Goal: Task Accomplishment & Management: Complete application form

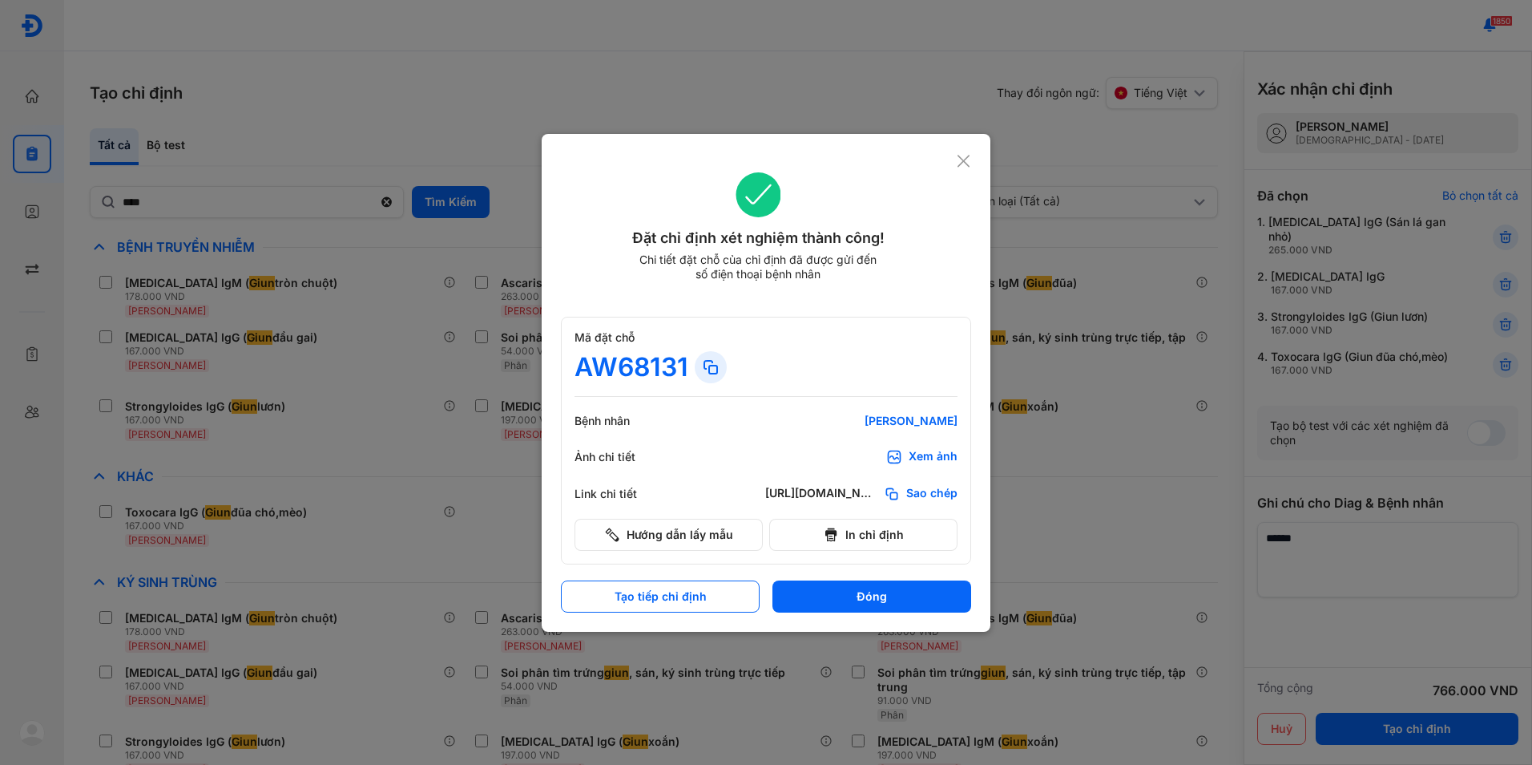
scroll to position [37, 0]
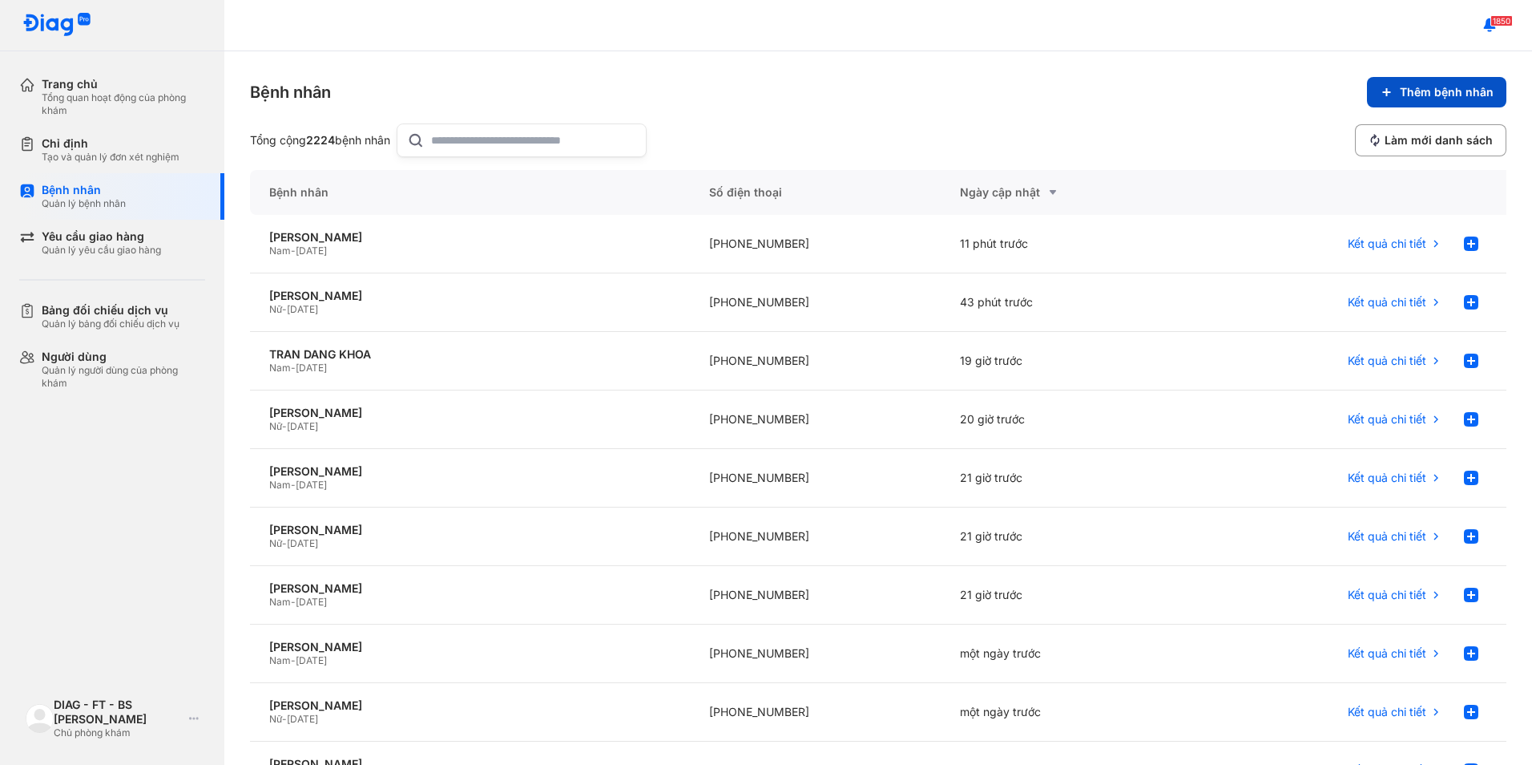
click at [1418, 98] on span "Thêm bệnh nhân" at bounding box center [1447, 92] width 94 height 14
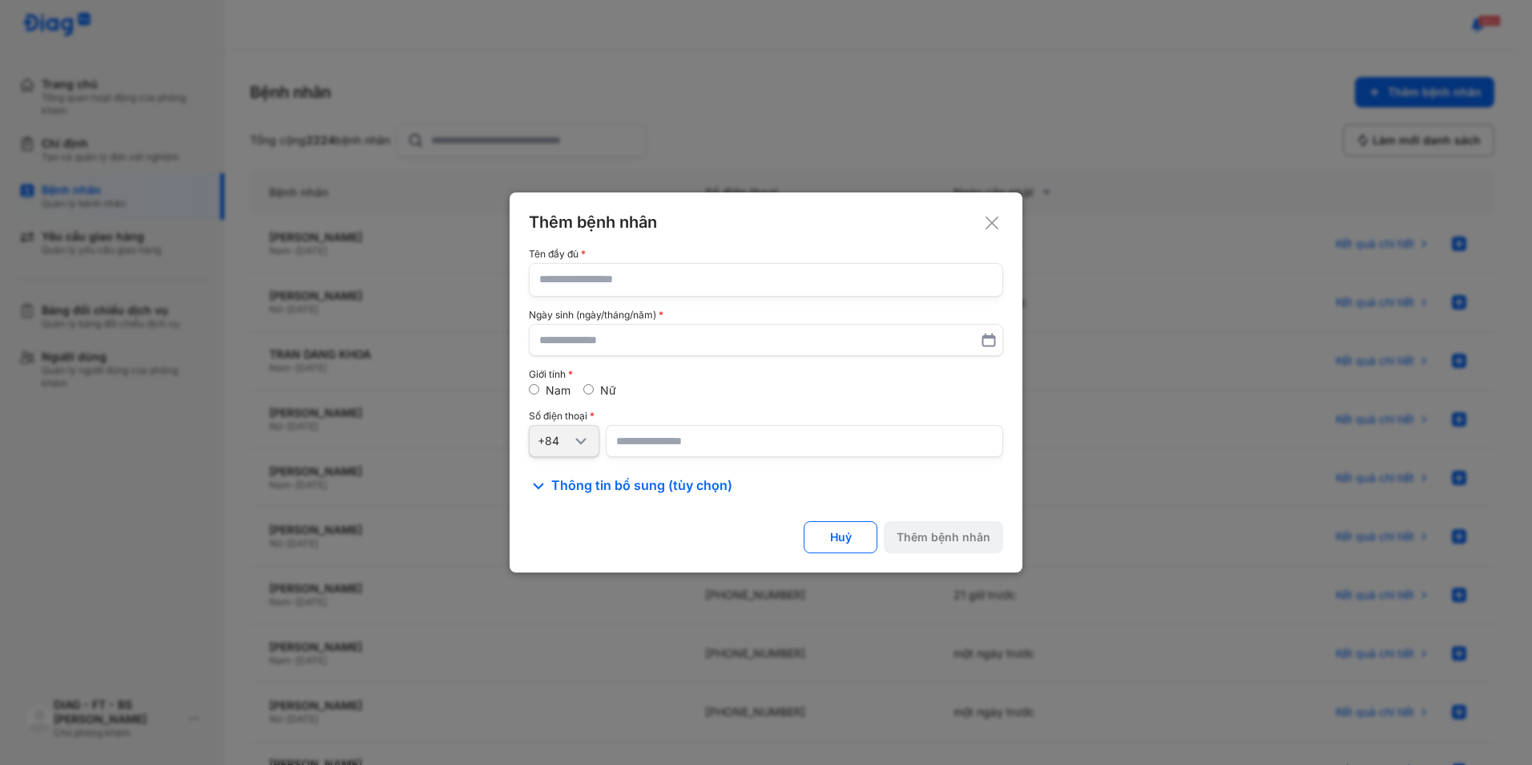
click at [638, 275] on input "text" at bounding box center [766, 280] width 454 height 32
click at [987, 220] on icon at bounding box center [992, 223] width 16 height 16
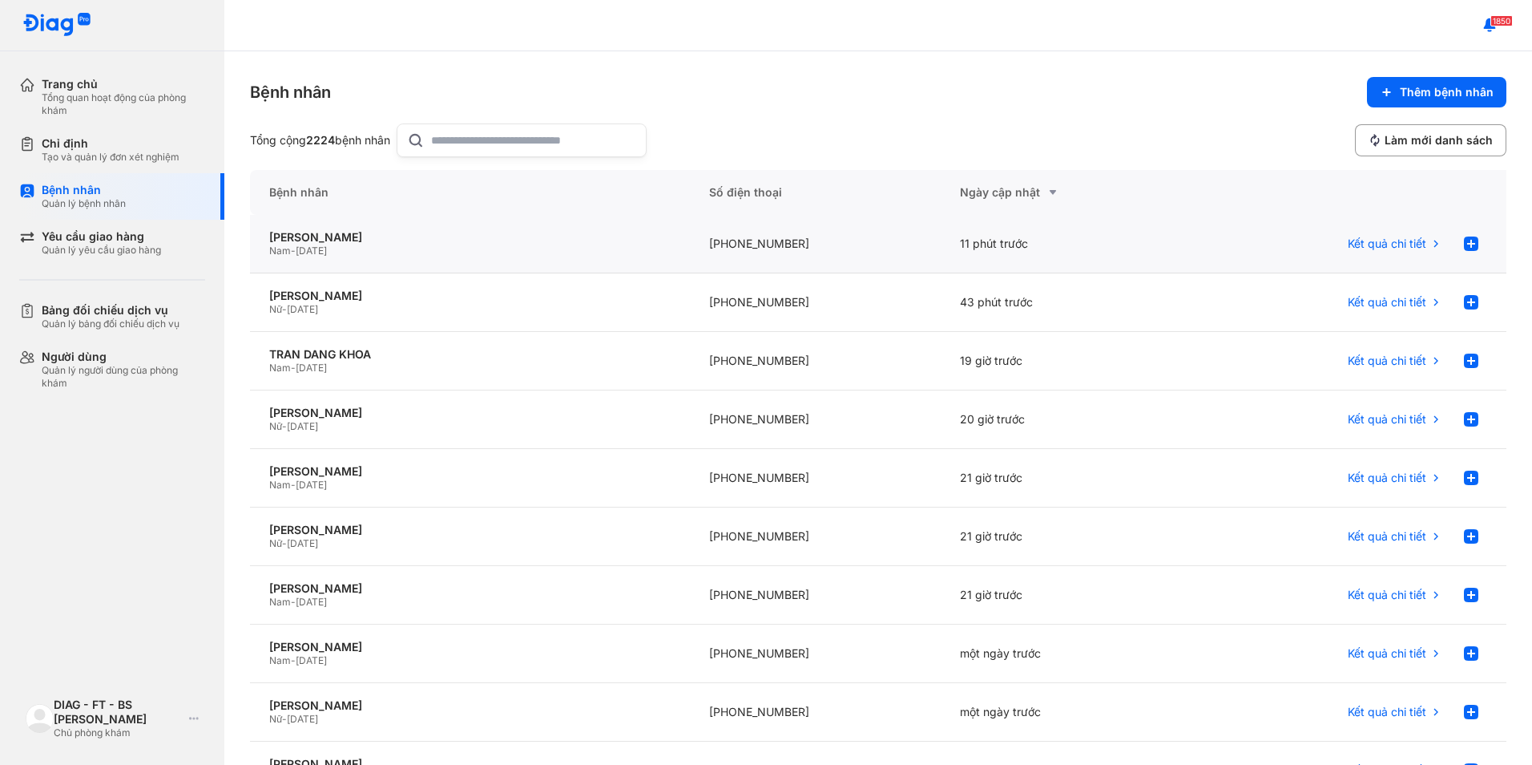
click at [666, 253] on div "Nam - 10/01/1986" at bounding box center [470, 250] width 402 height 13
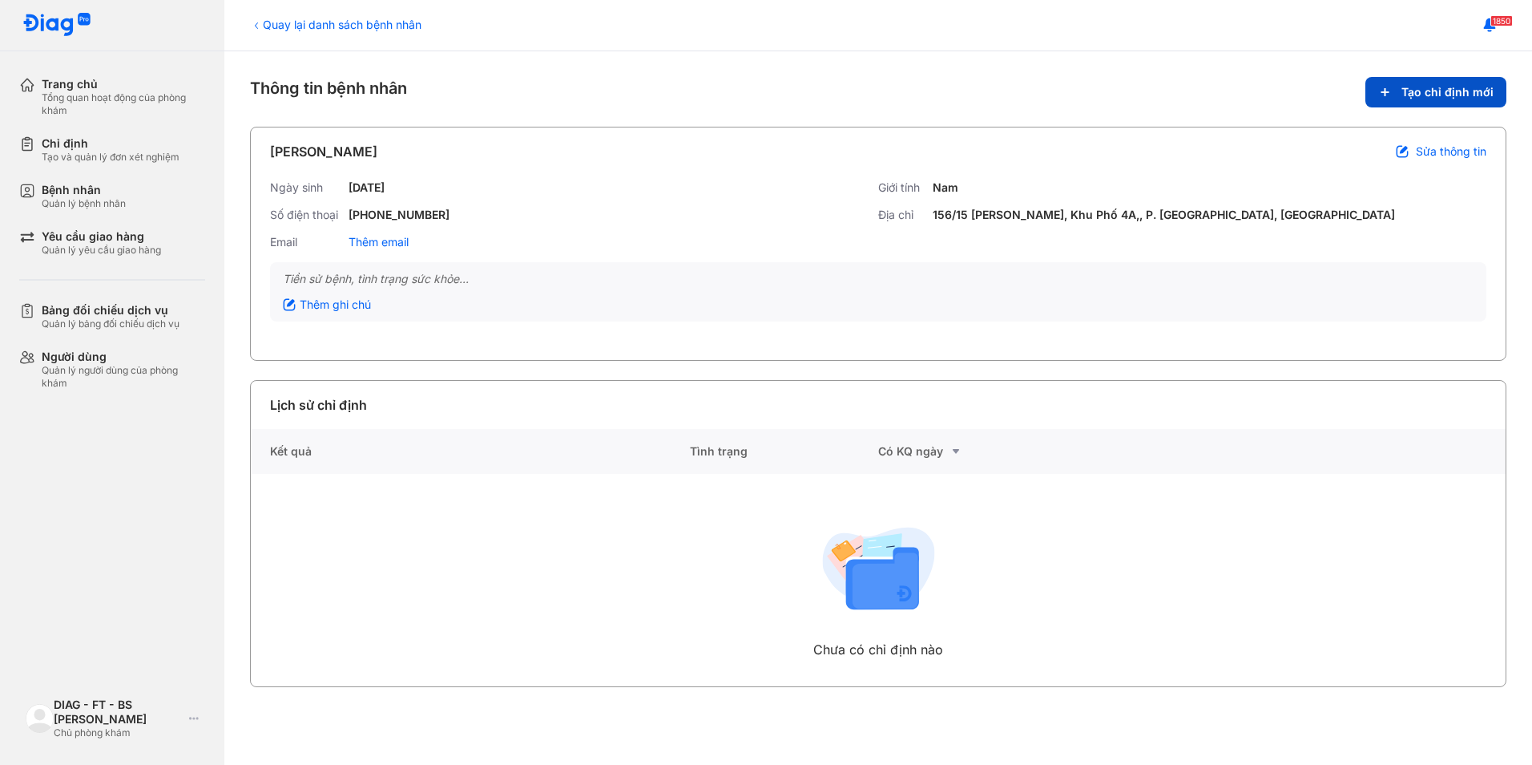
click at [1441, 102] on button "Tạo chỉ định mới" at bounding box center [1436, 92] width 141 height 30
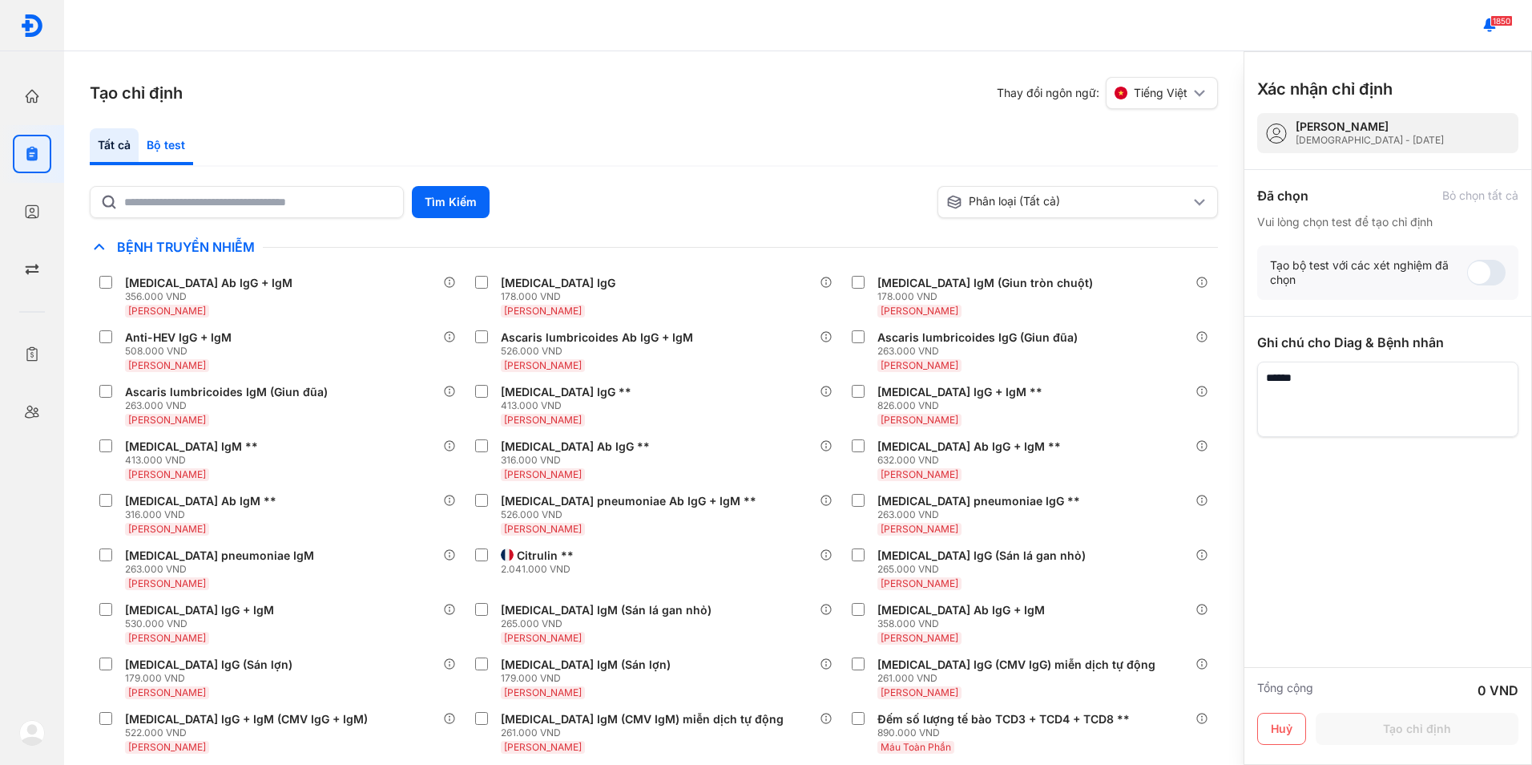
click at [159, 154] on div "Bộ test" at bounding box center [166, 146] width 55 height 37
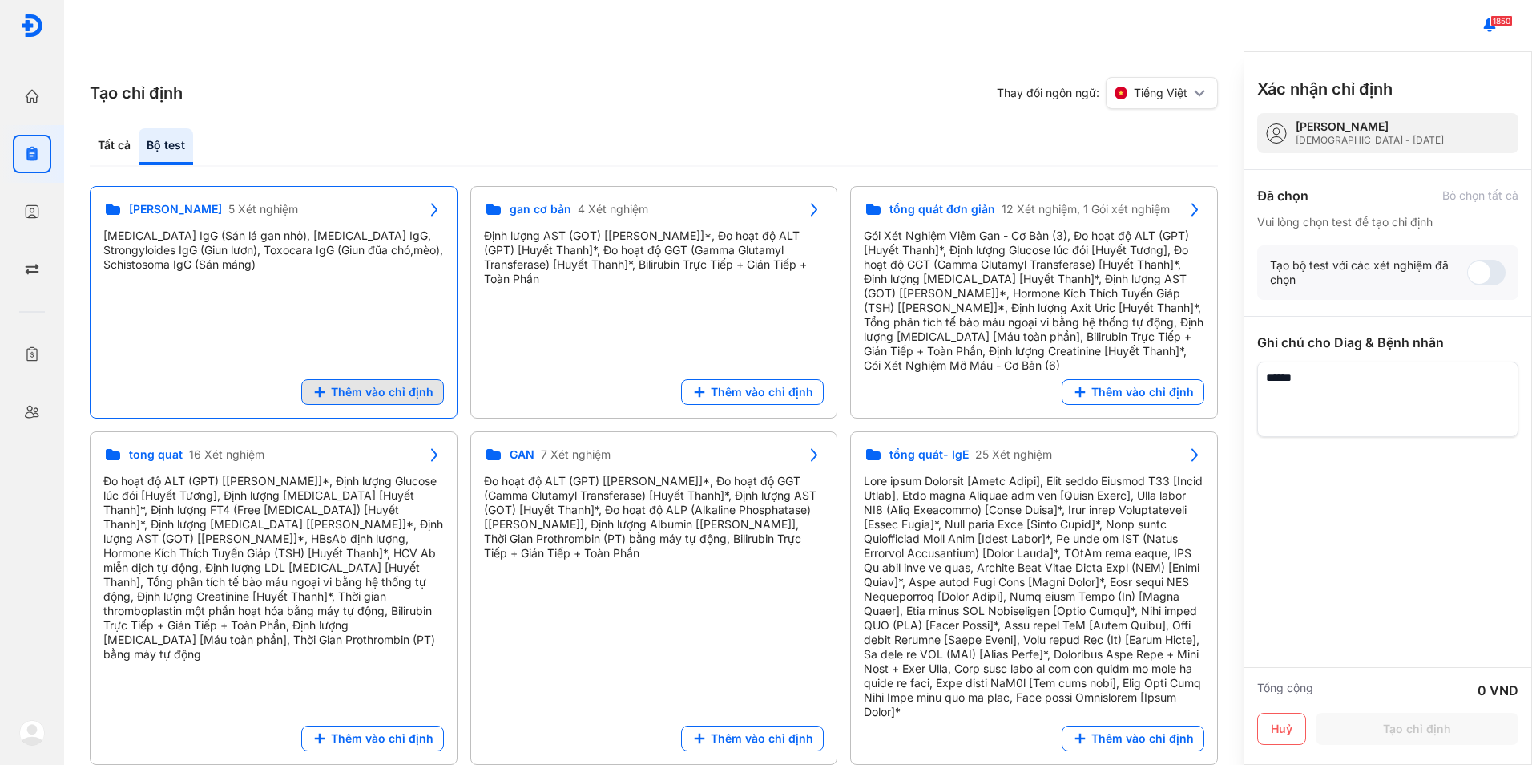
click at [379, 402] on button "Thêm vào chỉ định" at bounding box center [372, 392] width 143 height 26
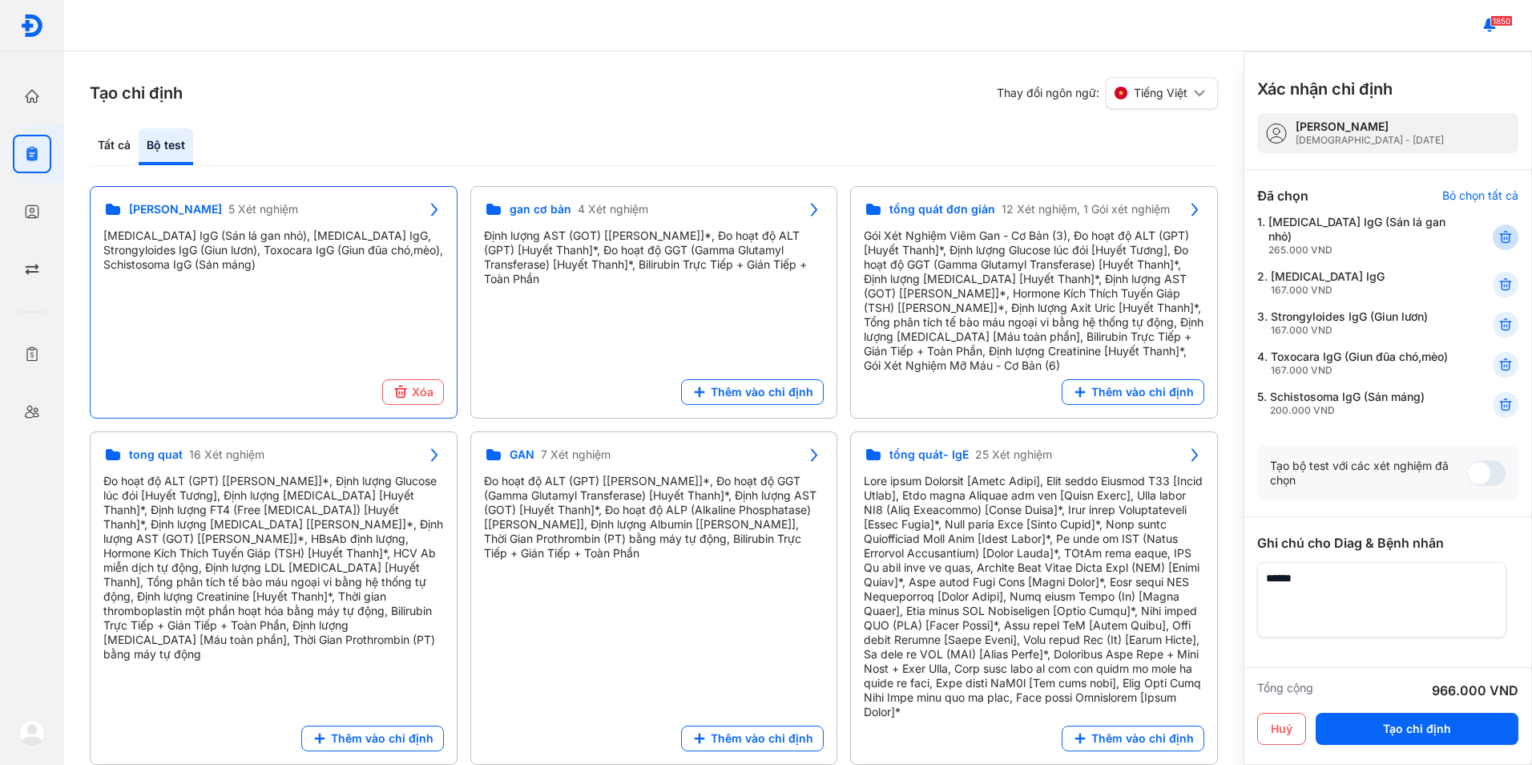
click at [1498, 233] on icon at bounding box center [1506, 237] width 16 height 16
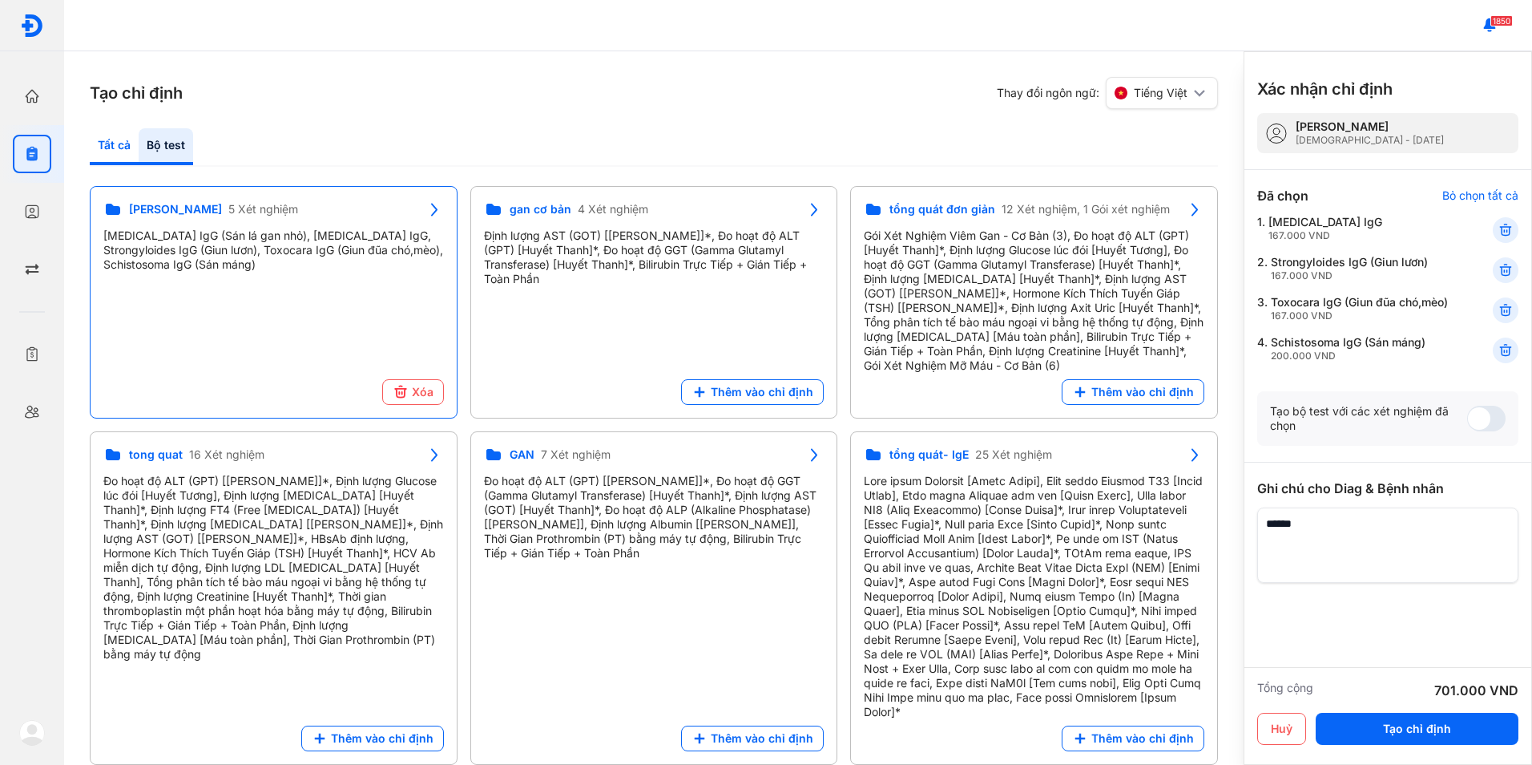
click at [128, 147] on div "Tất cả" at bounding box center [114, 146] width 49 height 37
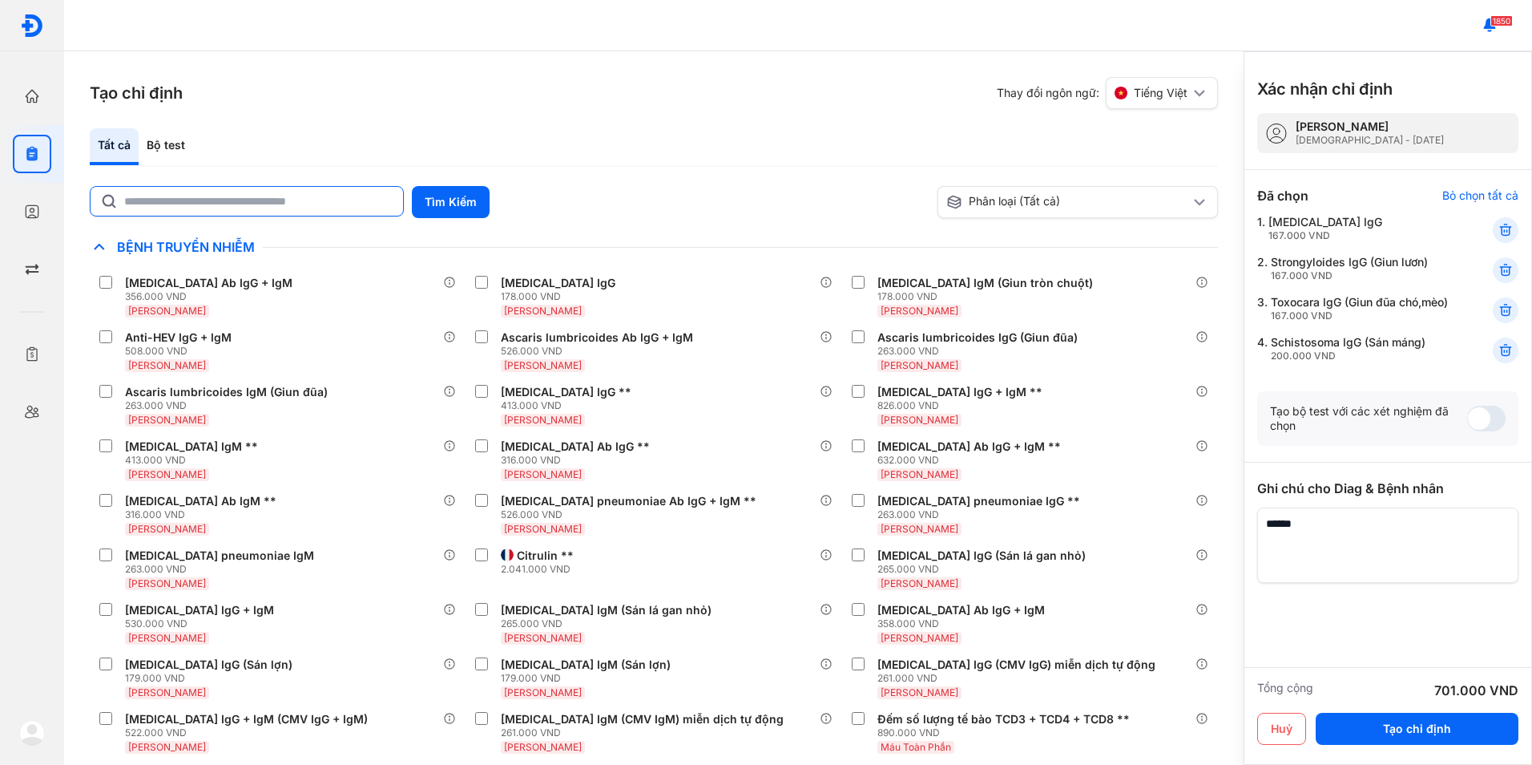
click at [277, 204] on input "text" at bounding box center [258, 201] width 269 height 29
click at [166, 143] on div "Bộ test" at bounding box center [166, 146] width 55 height 37
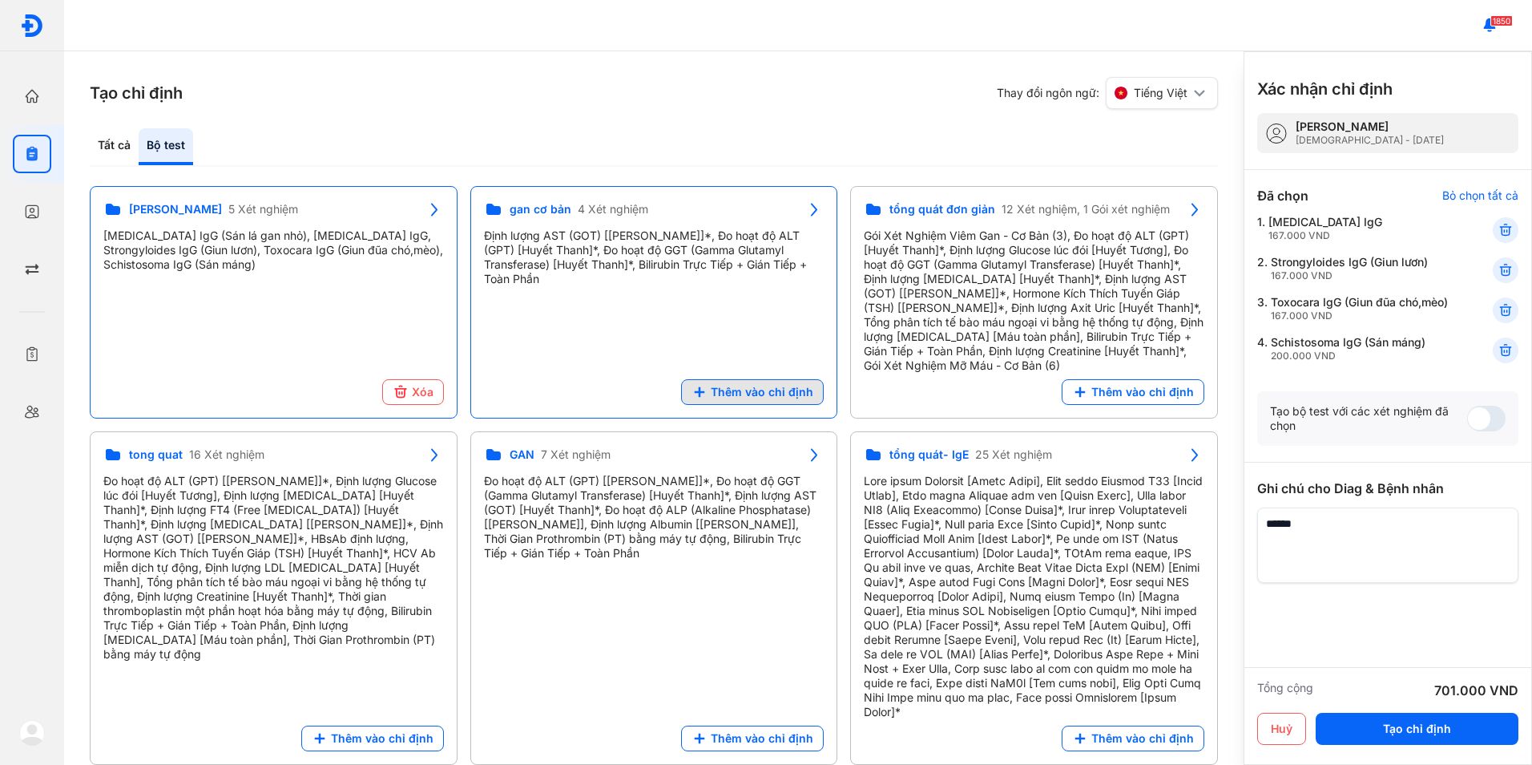
click at [750, 395] on span "Thêm vào chỉ định" at bounding box center [762, 392] width 103 height 14
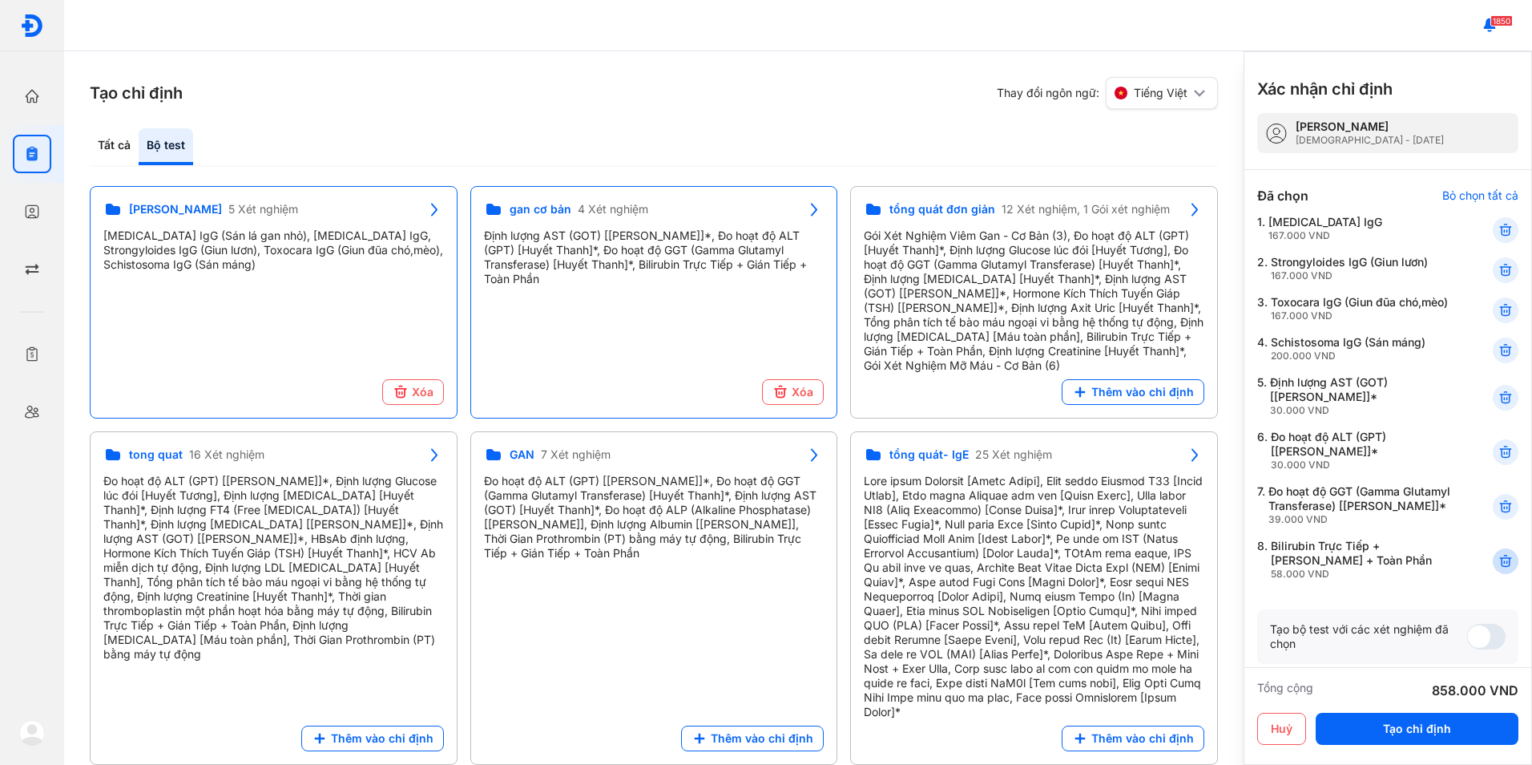
click at [1498, 569] on icon at bounding box center [1506, 561] width 16 height 16
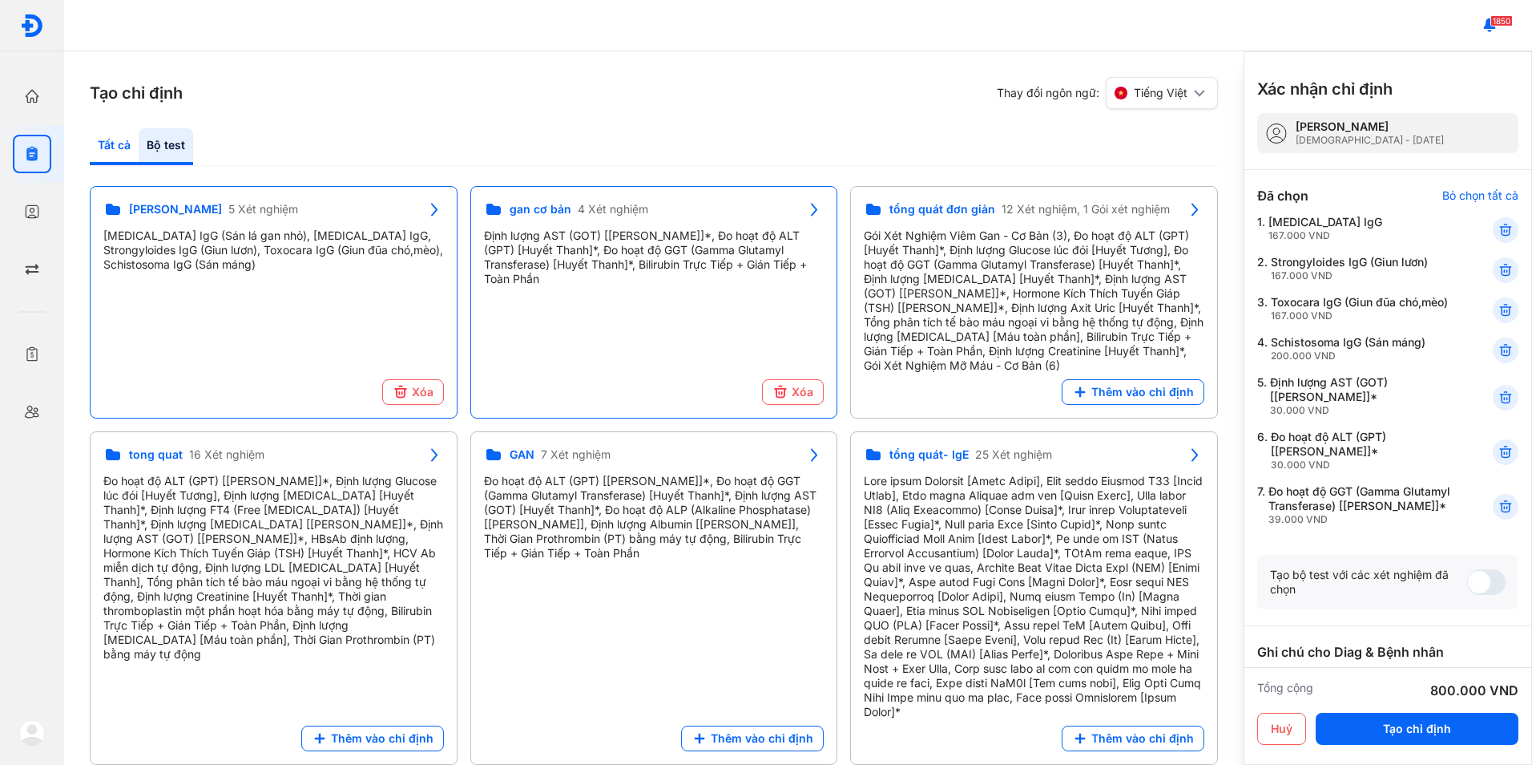
click at [111, 142] on div "Tất cả" at bounding box center [114, 146] width 49 height 37
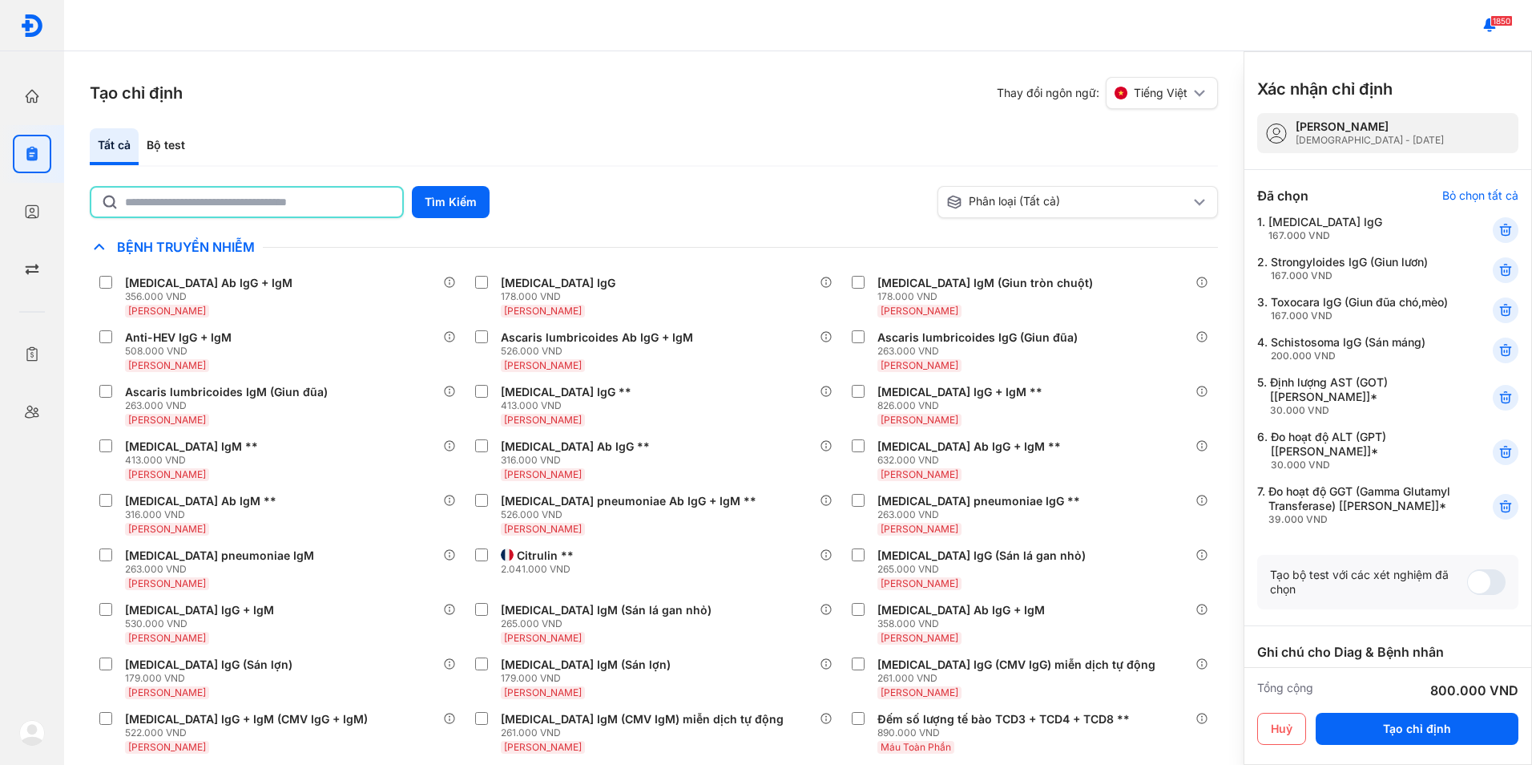
click at [221, 204] on input "text" at bounding box center [259, 202] width 268 height 29
click at [459, 212] on button "Tìm Kiếm" at bounding box center [451, 202] width 78 height 32
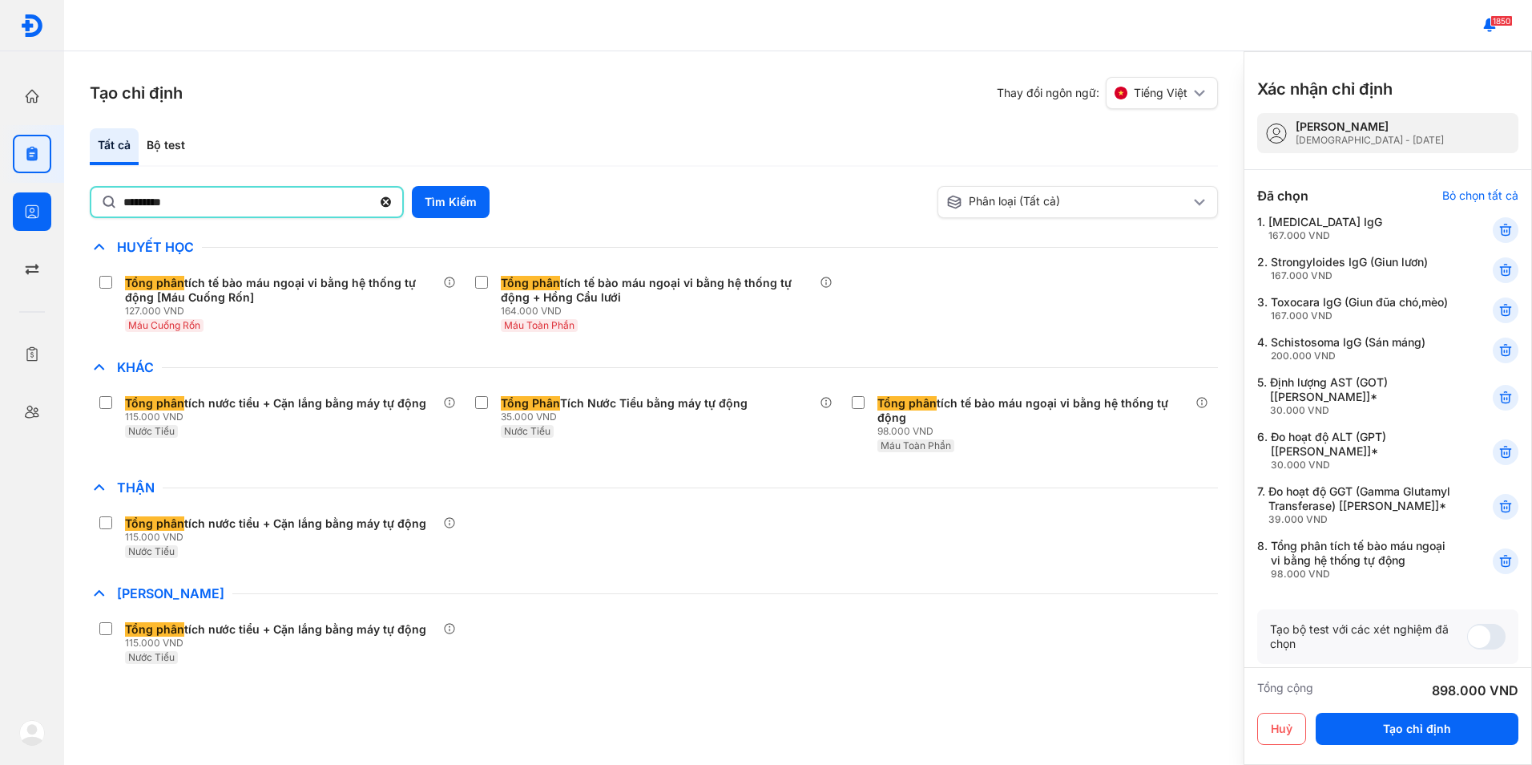
drag, startPoint x: 189, startPoint y: 203, endPoint x: 1, endPoint y: 188, distance: 188.9
click at [1, 188] on div "Trang chủ Tổng quan hoạt động của phòng khám Chỉ định Tạo và quản lý đơn xét ng…" at bounding box center [766, 382] width 1532 height 765
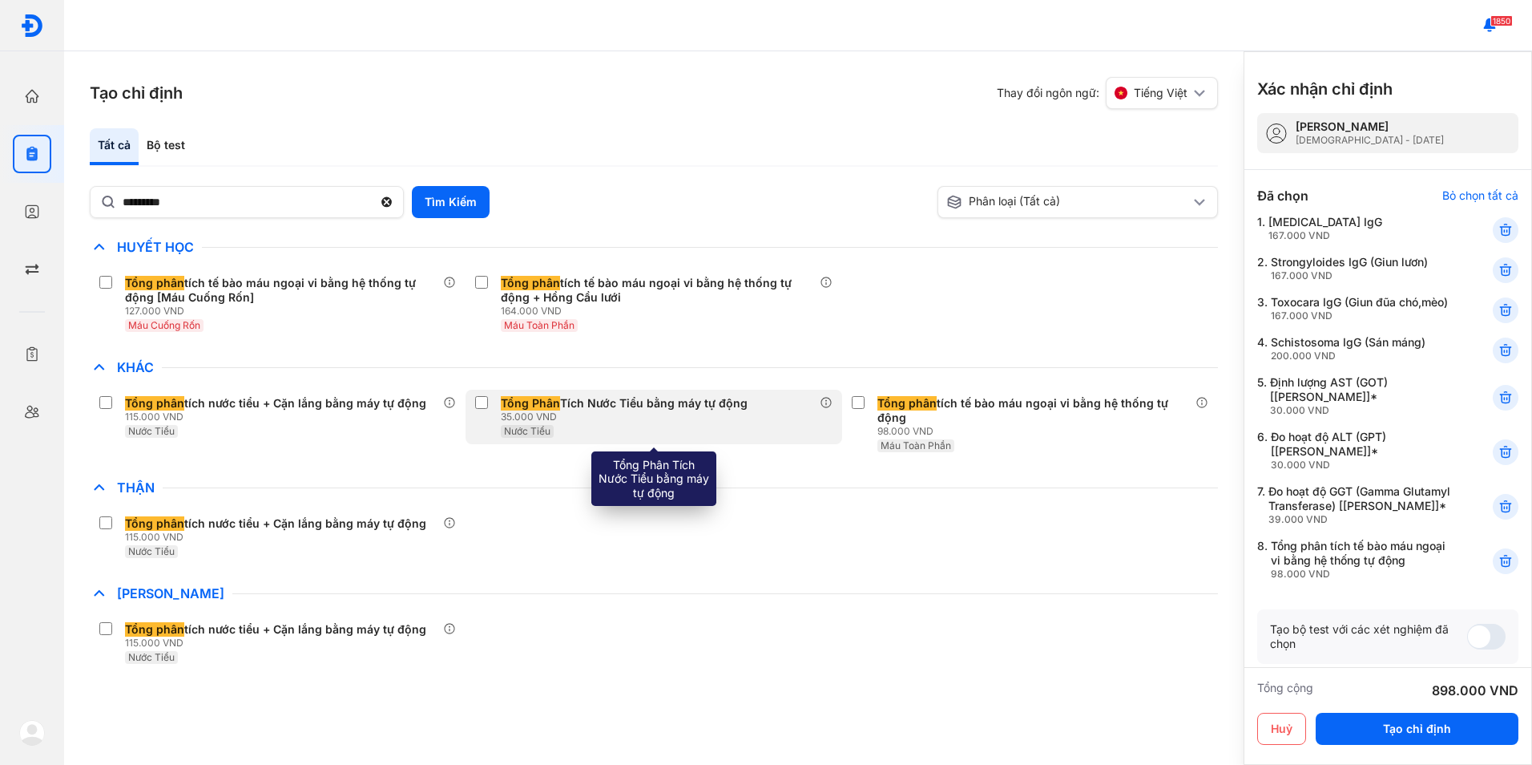
drag, startPoint x: 1411, startPoint y: 724, endPoint x: 562, endPoint y: 410, distance: 905.8
click at [562, 410] on div "Tạo chỉ định Thay đổi ngôn ngữ: Tiếng Việt Tất cả Bộ test ********* Tìm Kiếm Ph…" at bounding box center [798, 407] width 1468 height 713
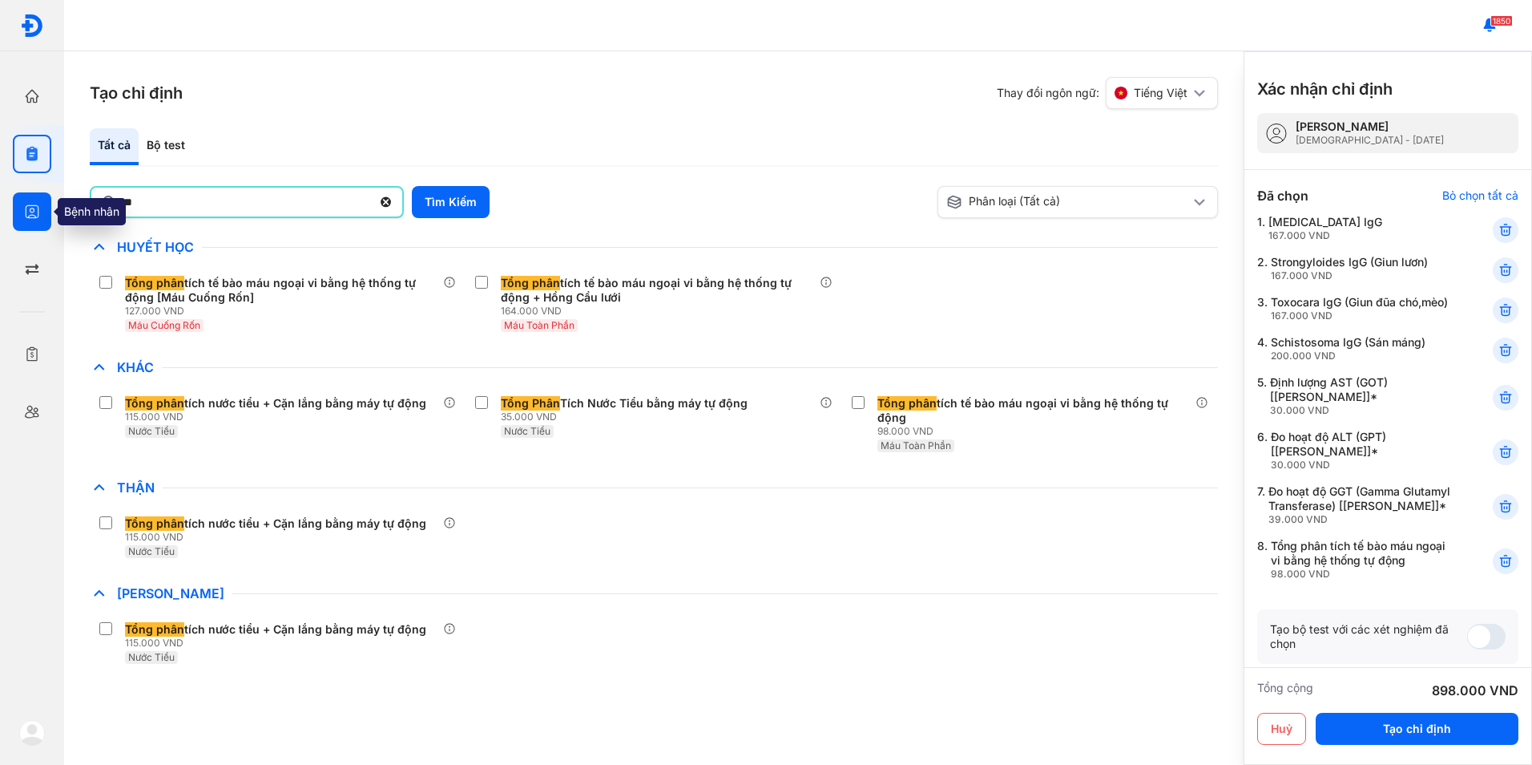
type input "*"
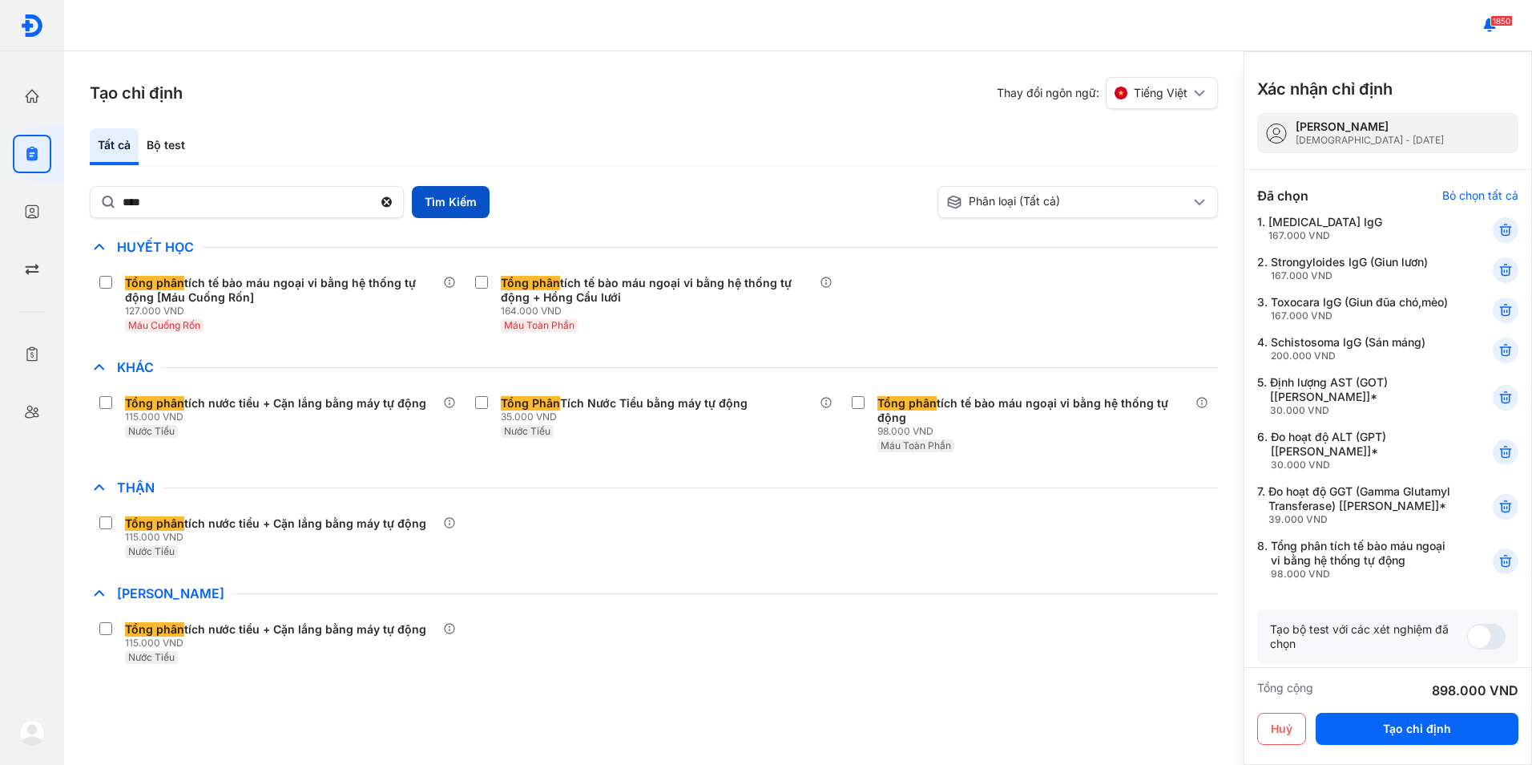
click at [430, 197] on button "Tìm Kiếm" at bounding box center [451, 202] width 78 height 32
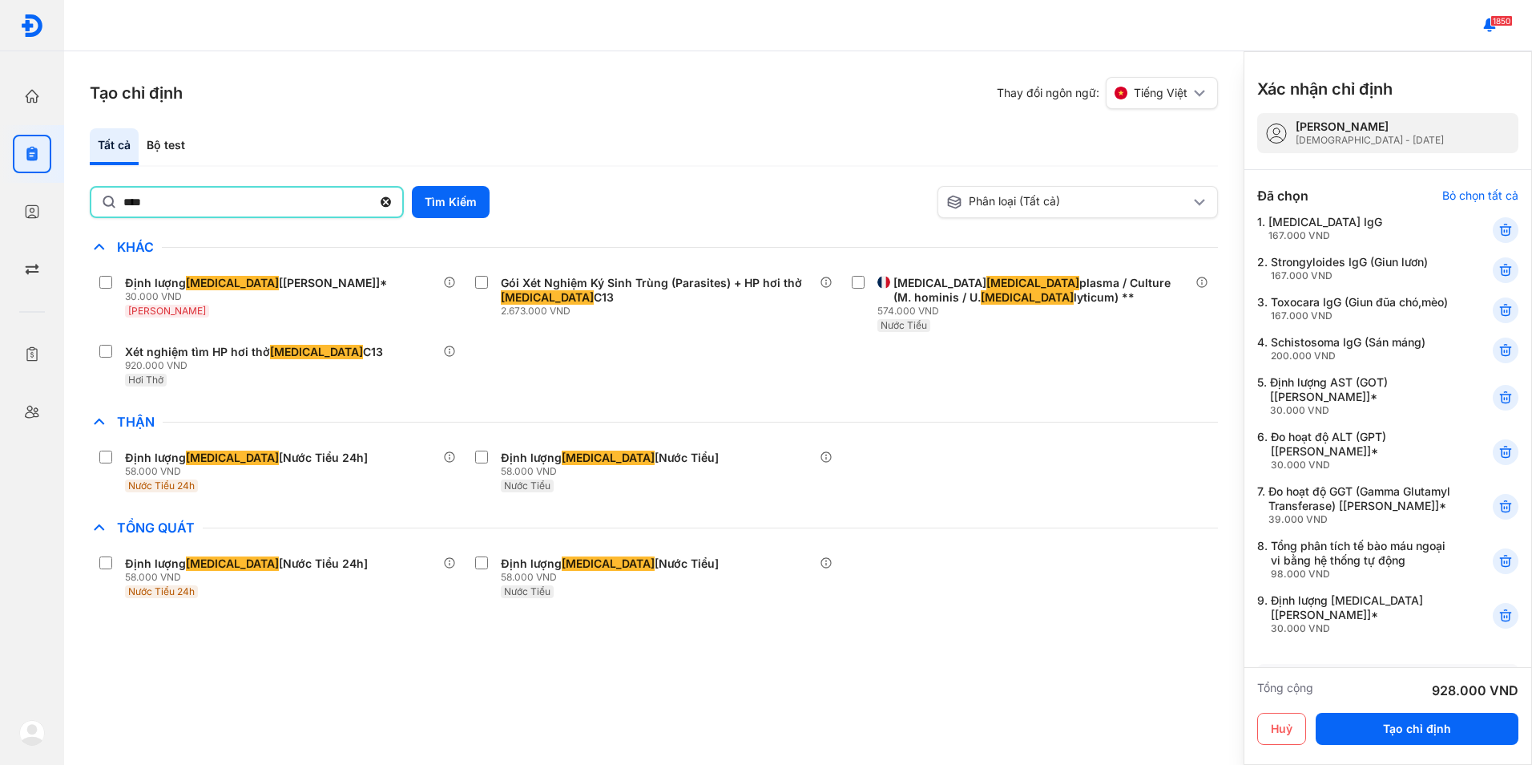
drag, startPoint x: 147, startPoint y: 210, endPoint x: 83, endPoint y: 200, distance: 65.6
click at [83, 200] on div "Tạo chỉ định Thay đổi ngôn ngữ: Tiếng Việt Tất cả Bộ test **** Tìm Kiếm Phân lo…" at bounding box center [654, 407] width 1180 height 713
type input "****"
click at [434, 204] on button "Tìm Kiếm" at bounding box center [451, 202] width 78 height 32
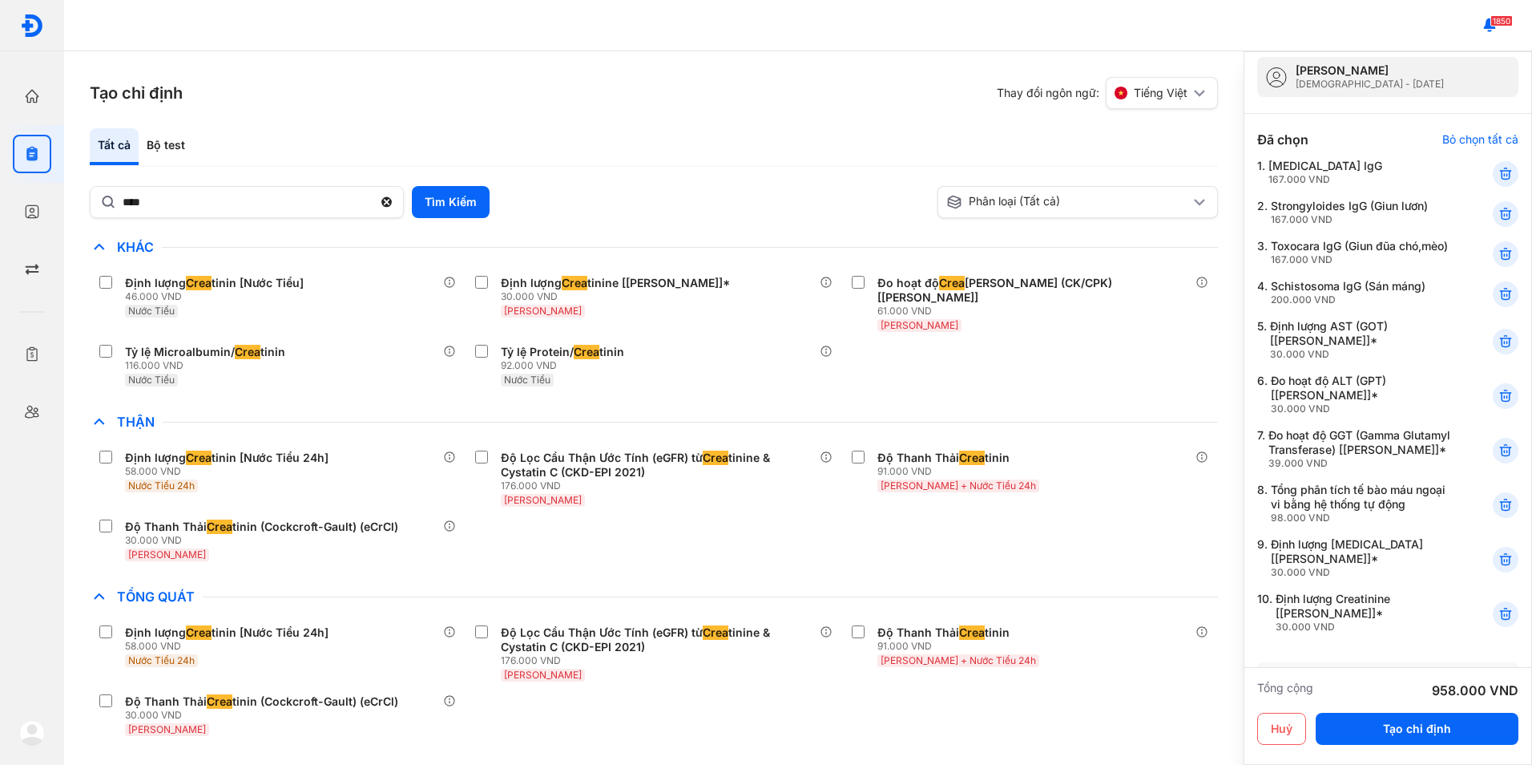
scroll to position [80, 0]
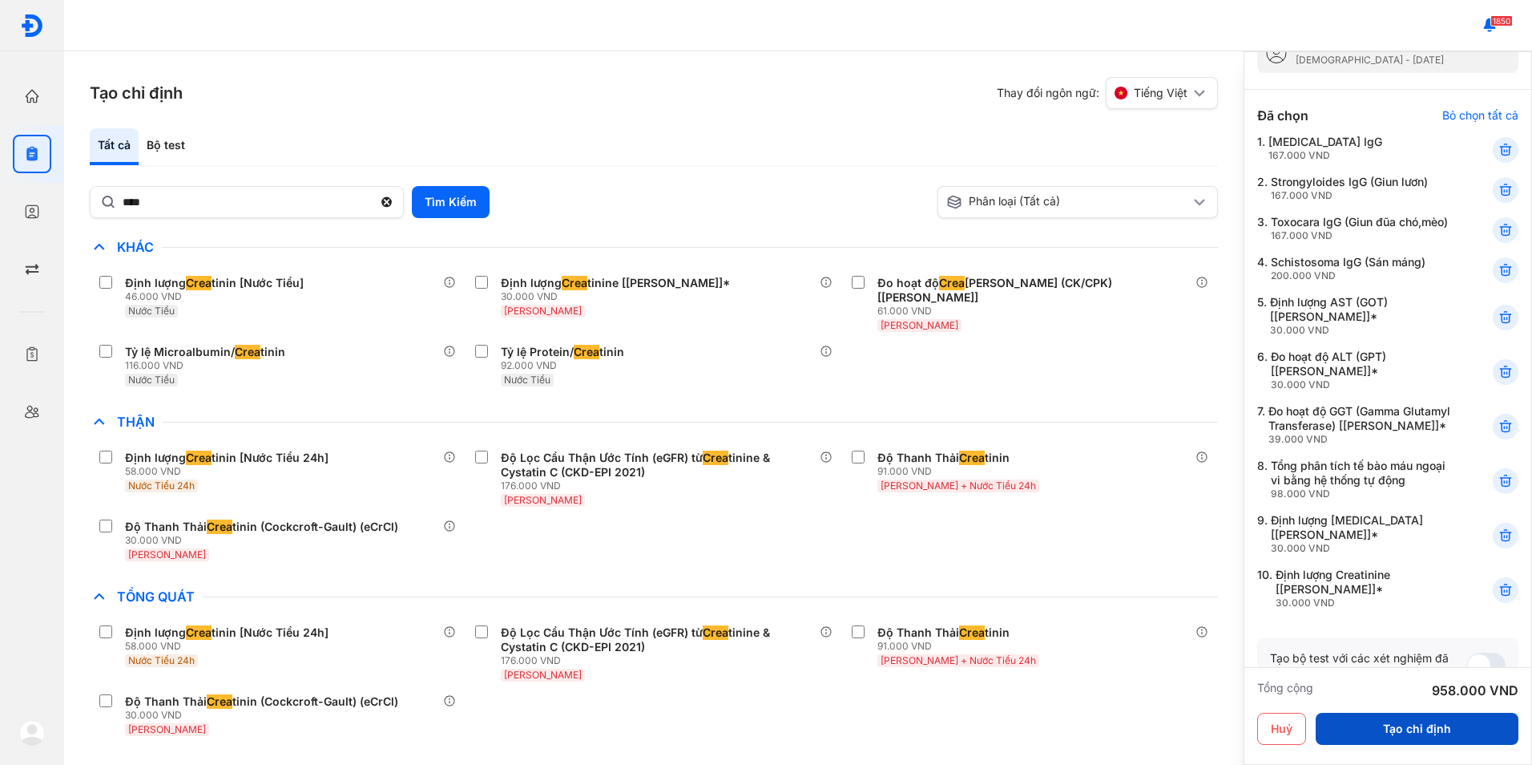
click at [1440, 725] on button "Tạo chỉ định" at bounding box center [1417, 729] width 203 height 32
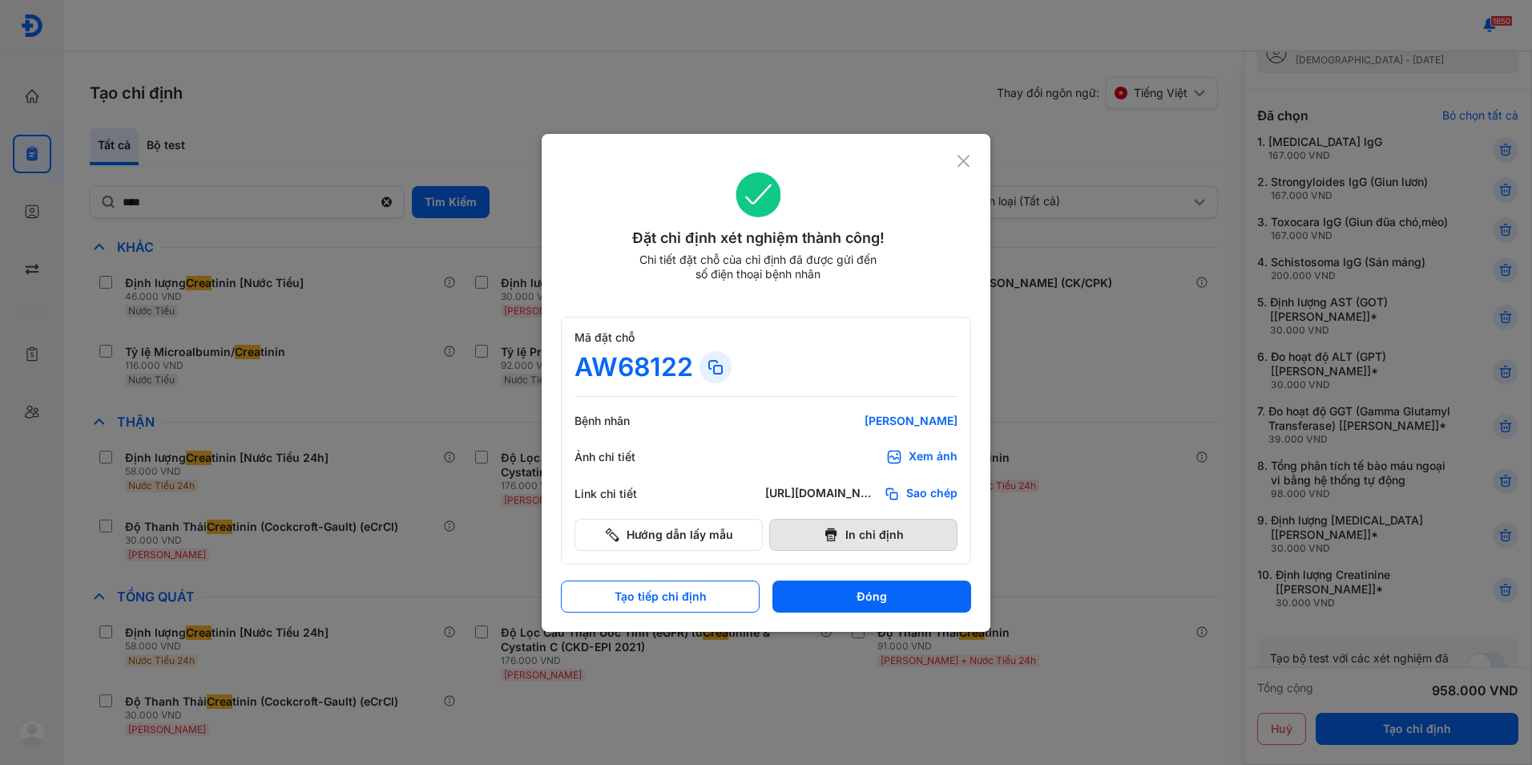
click at [858, 532] on button "In chỉ định" at bounding box center [863, 535] width 188 height 32
click at [960, 158] on use at bounding box center [964, 161] width 12 height 12
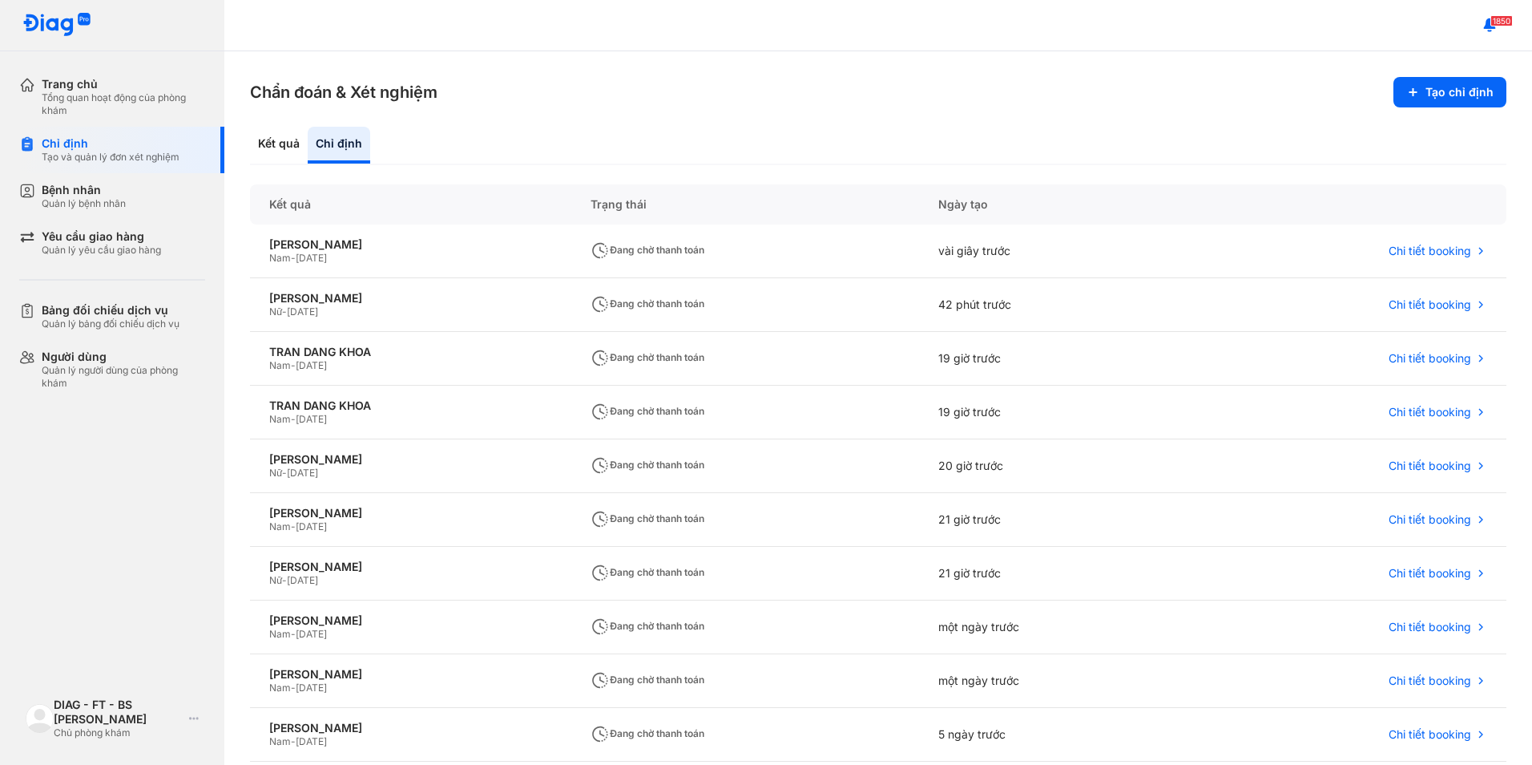
click at [961, 157] on div "Kết quả Chỉ định" at bounding box center [878, 146] width 1257 height 38
click at [705, 304] on span "Đang chờ thanh toán" at bounding box center [648, 303] width 114 height 12
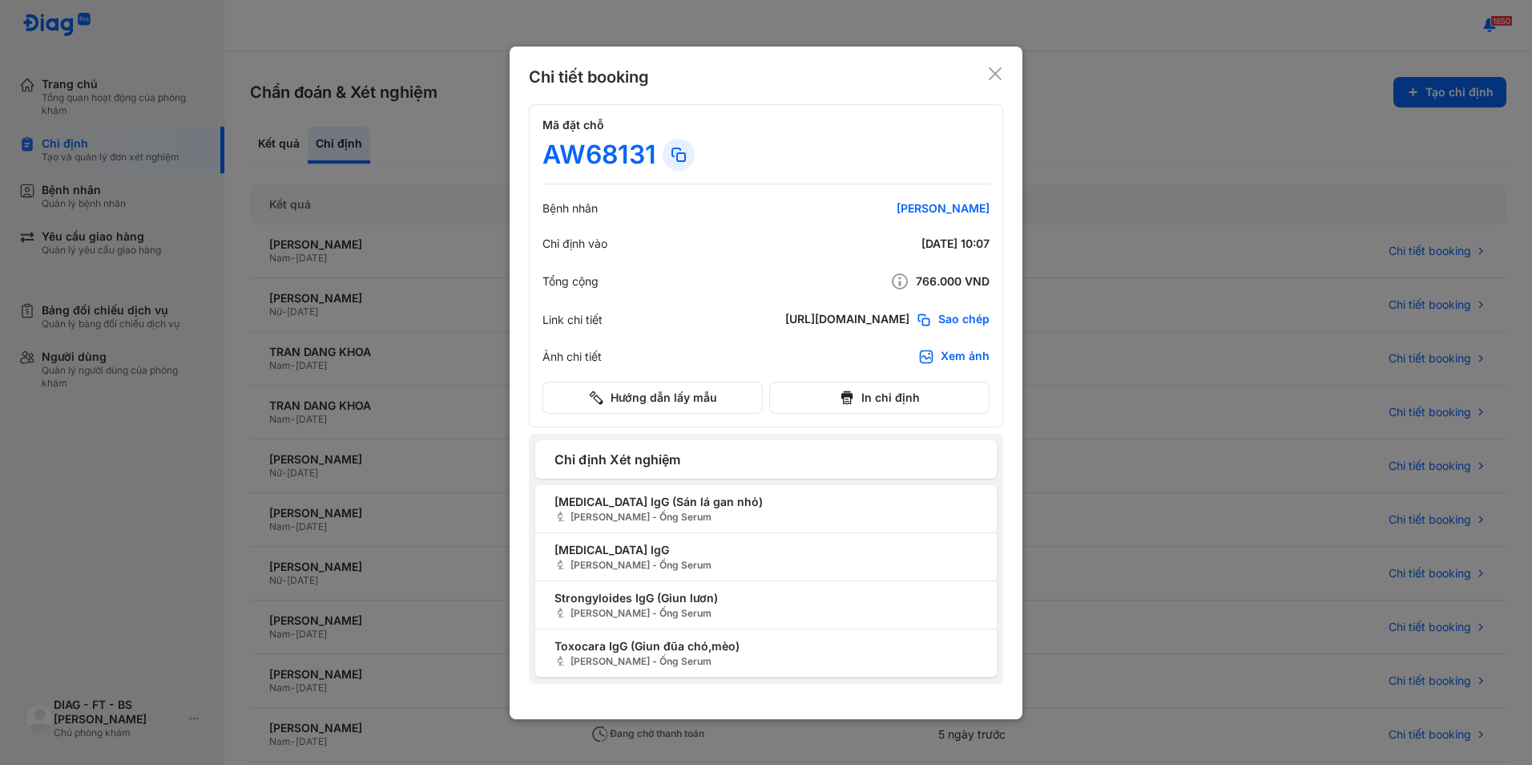
click at [998, 68] on icon at bounding box center [995, 74] width 16 height 16
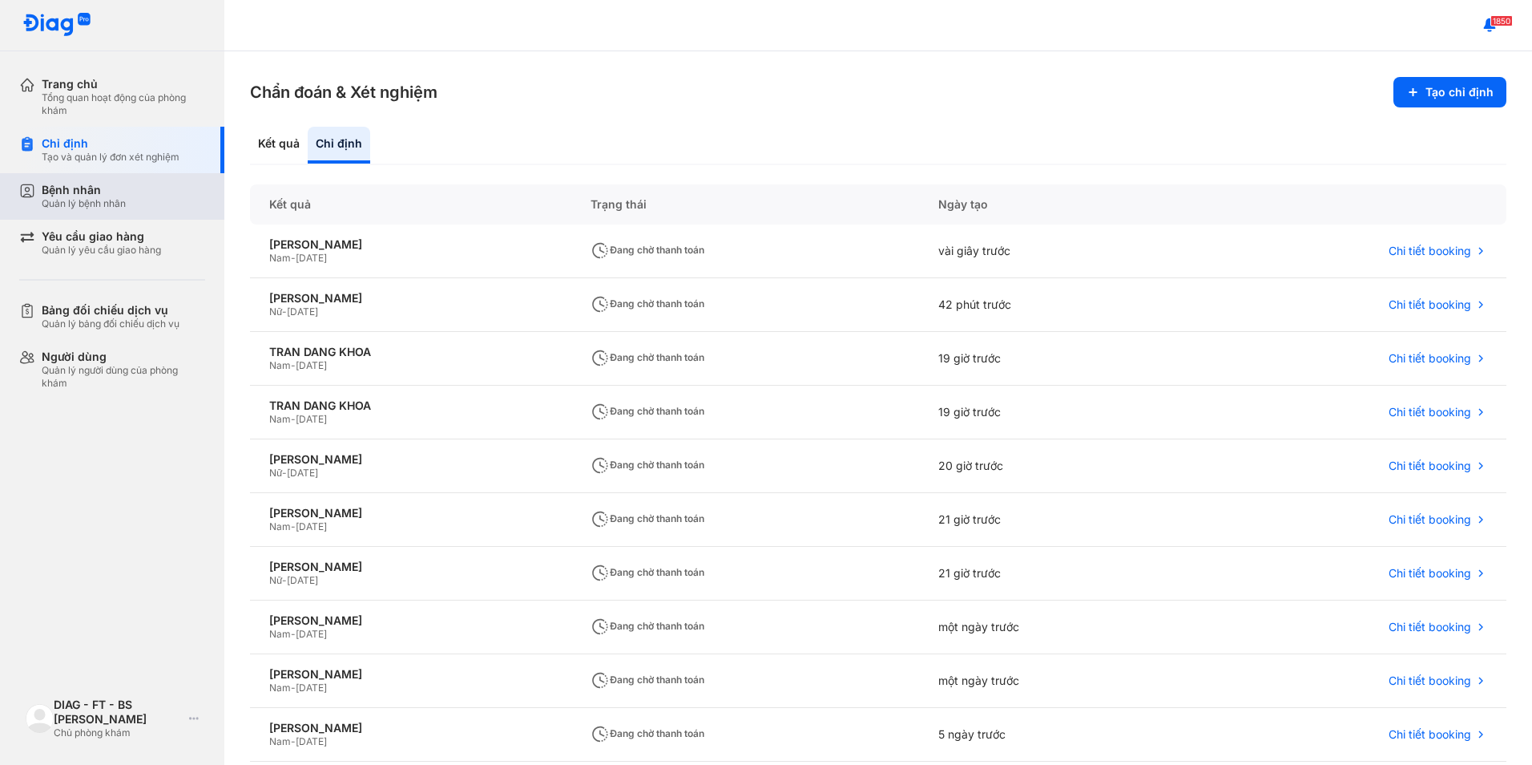
click at [117, 203] on div "Quản lý bệnh nhân" at bounding box center [84, 203] width 84 height 13
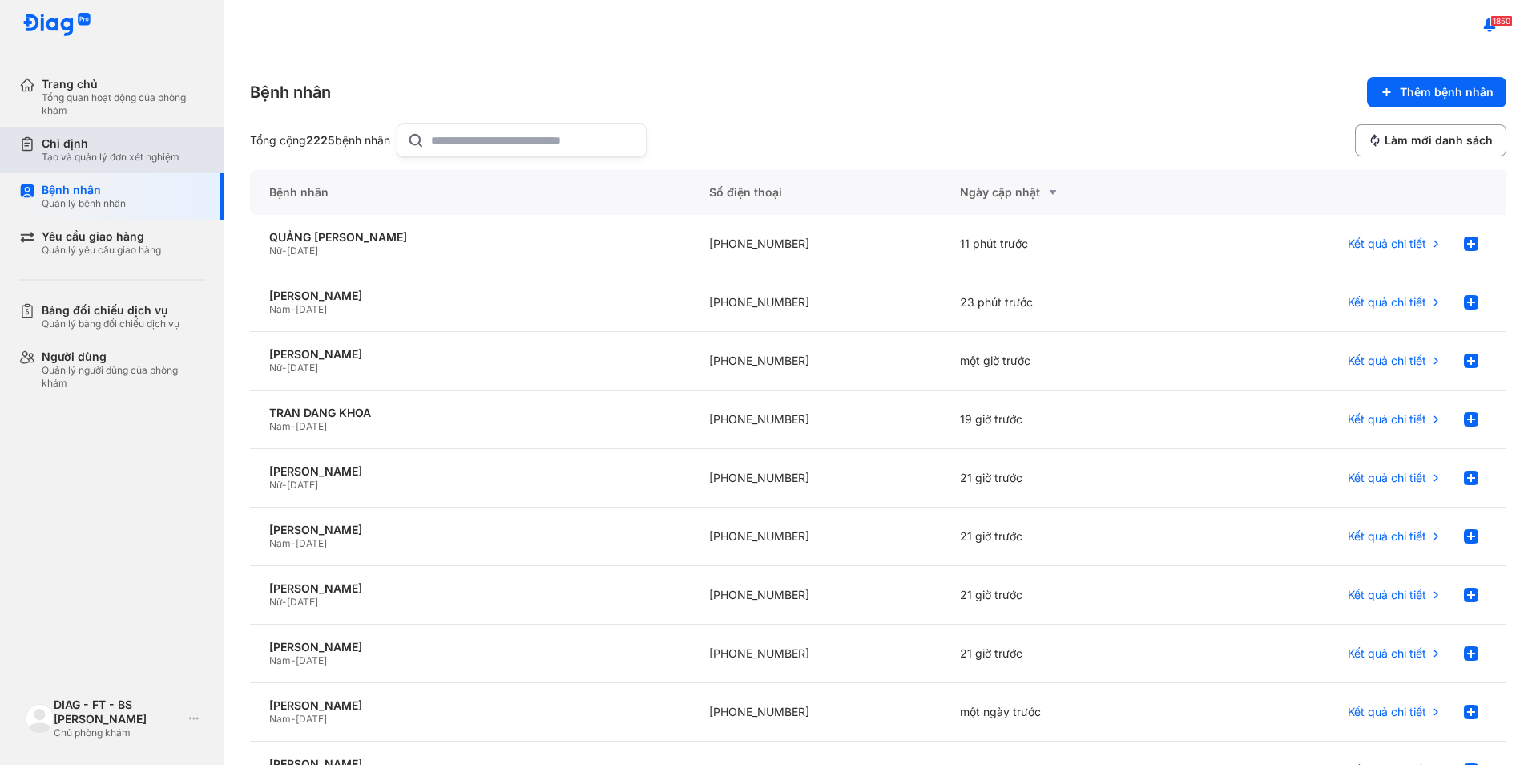
click at [134, 155] on div "Tạo và quản lý đơn xét nghiệm" at bounding box center [111, 157] width 138 height 13
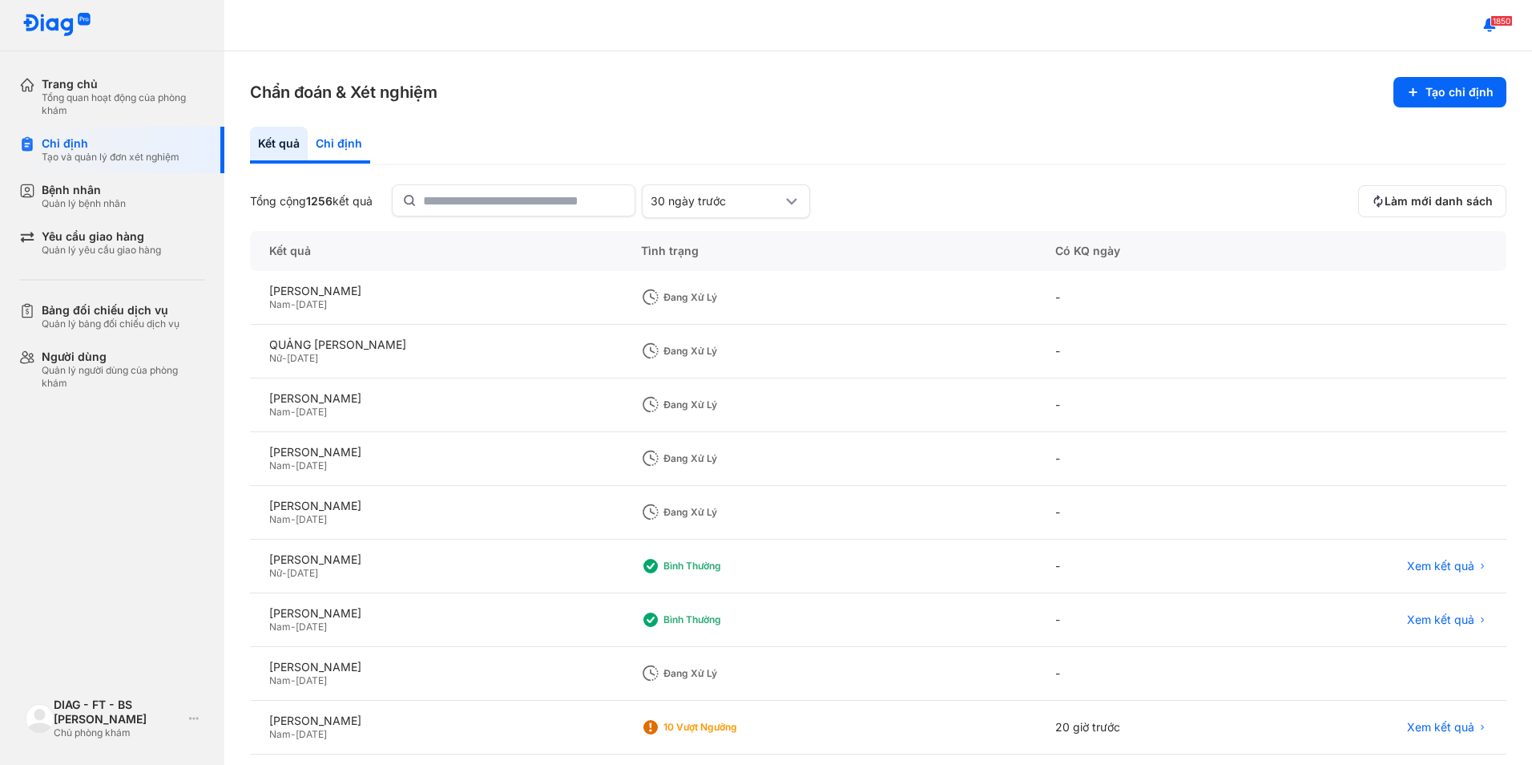
click at [340, 144] on div "Chỉ định" at bounding box center [339, 145] width 63 height 37
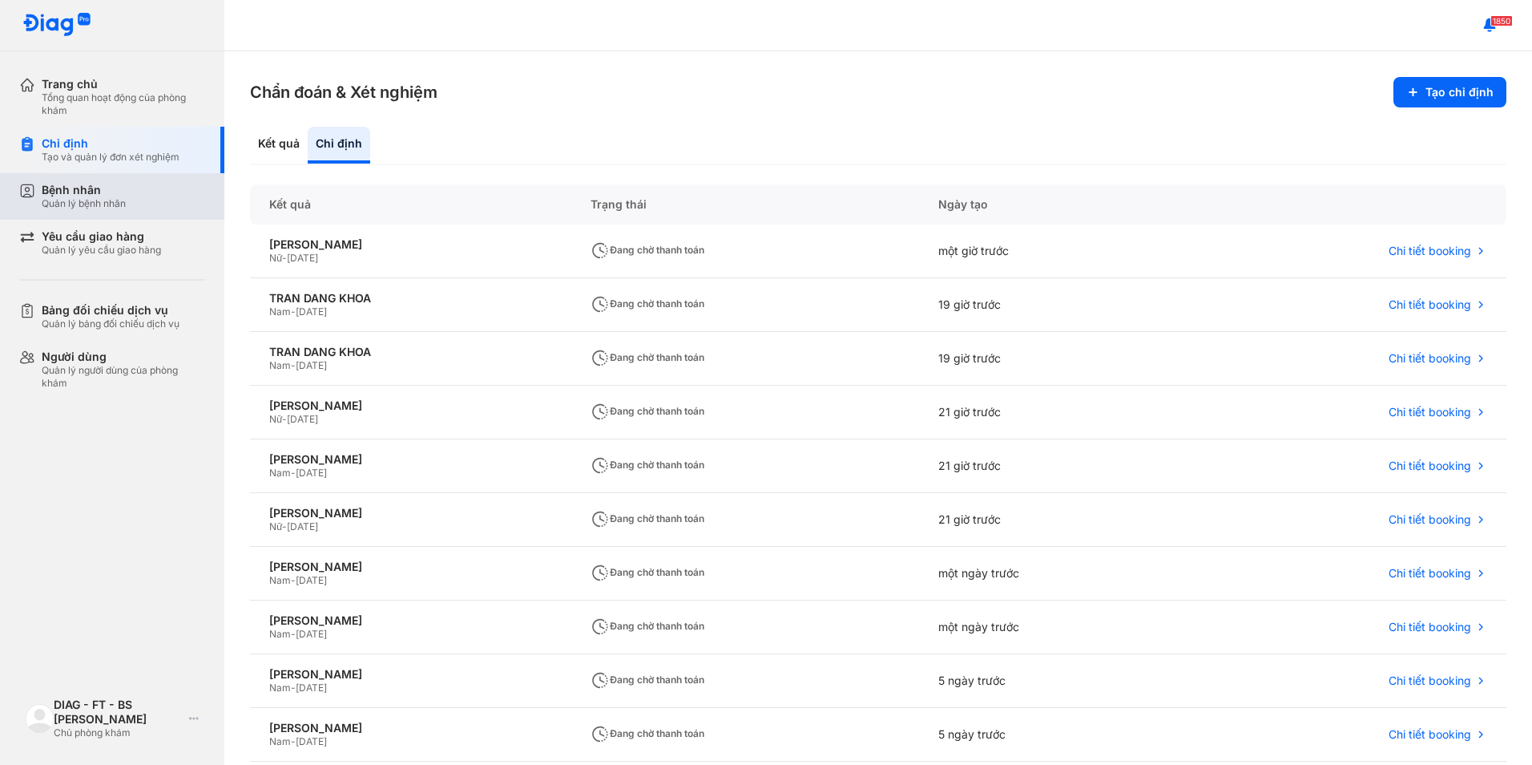
click at [115, 200] on div "Quản lý bệnh nhân" at bounding box center [84, 203] width 84 height 13
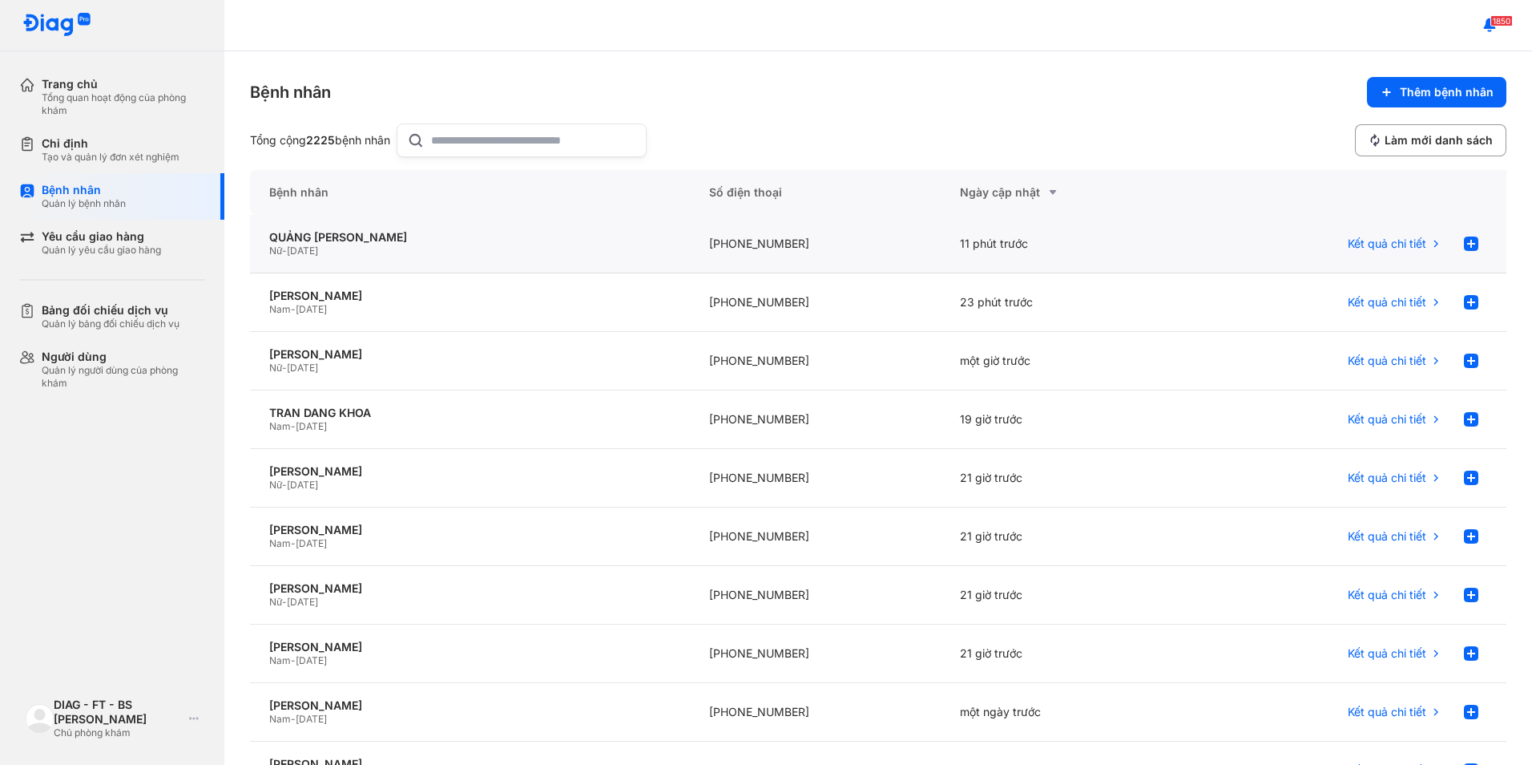
click at [561, 247] on div "Nữ - 13/05/2006" at bounding box center [470, 250] width 402 height 13
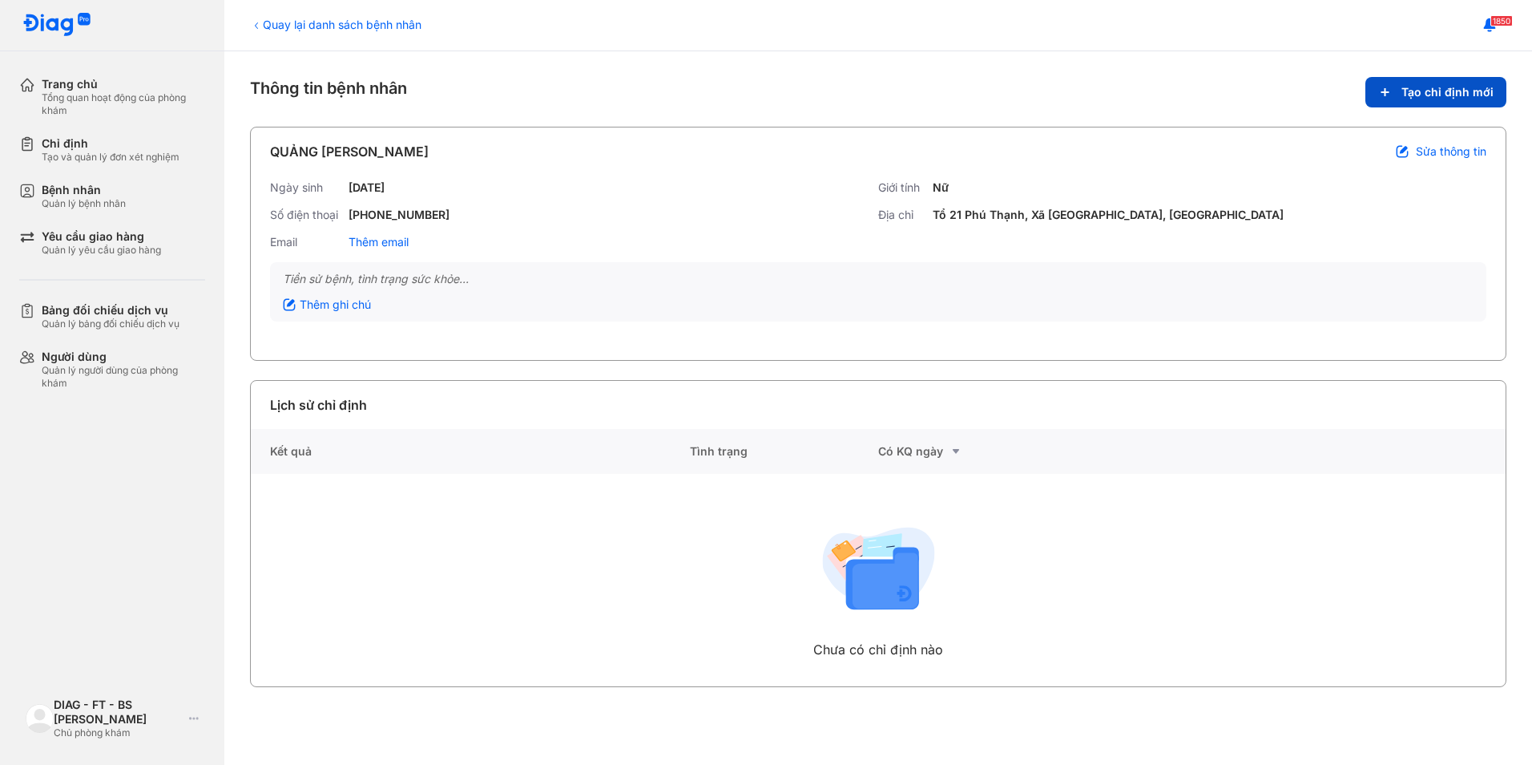
click at [1423, 93] on span "Tạo chỉ định mới" at bounding box center [1448, 92] width 92 height 14
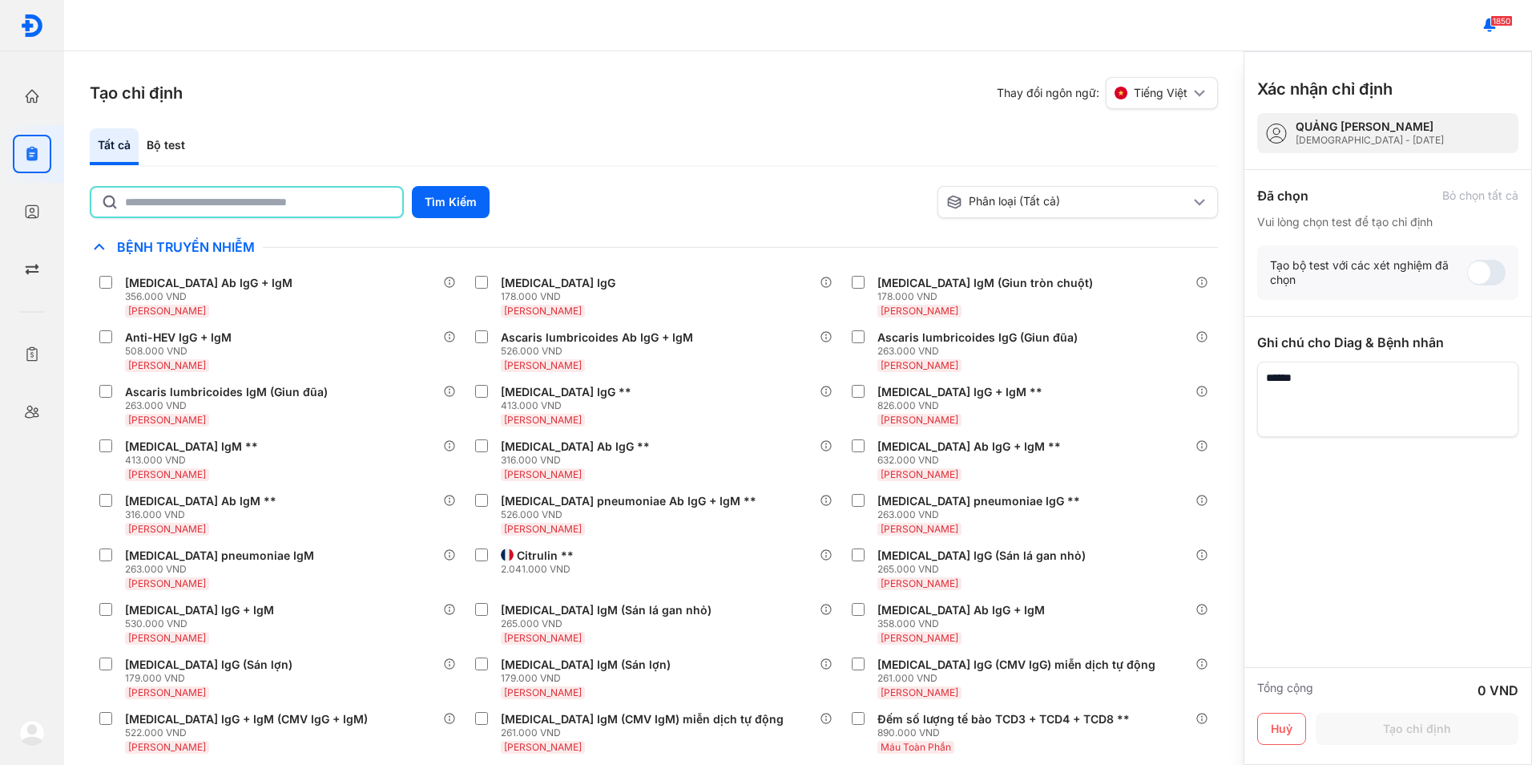
click at [337, 208] on input "text" at bounding box center [259, 202] width 268 height 29
click at [446, 188] on button "Tìm Kiếm" at bounding box center [451, 202] width 78 height 32
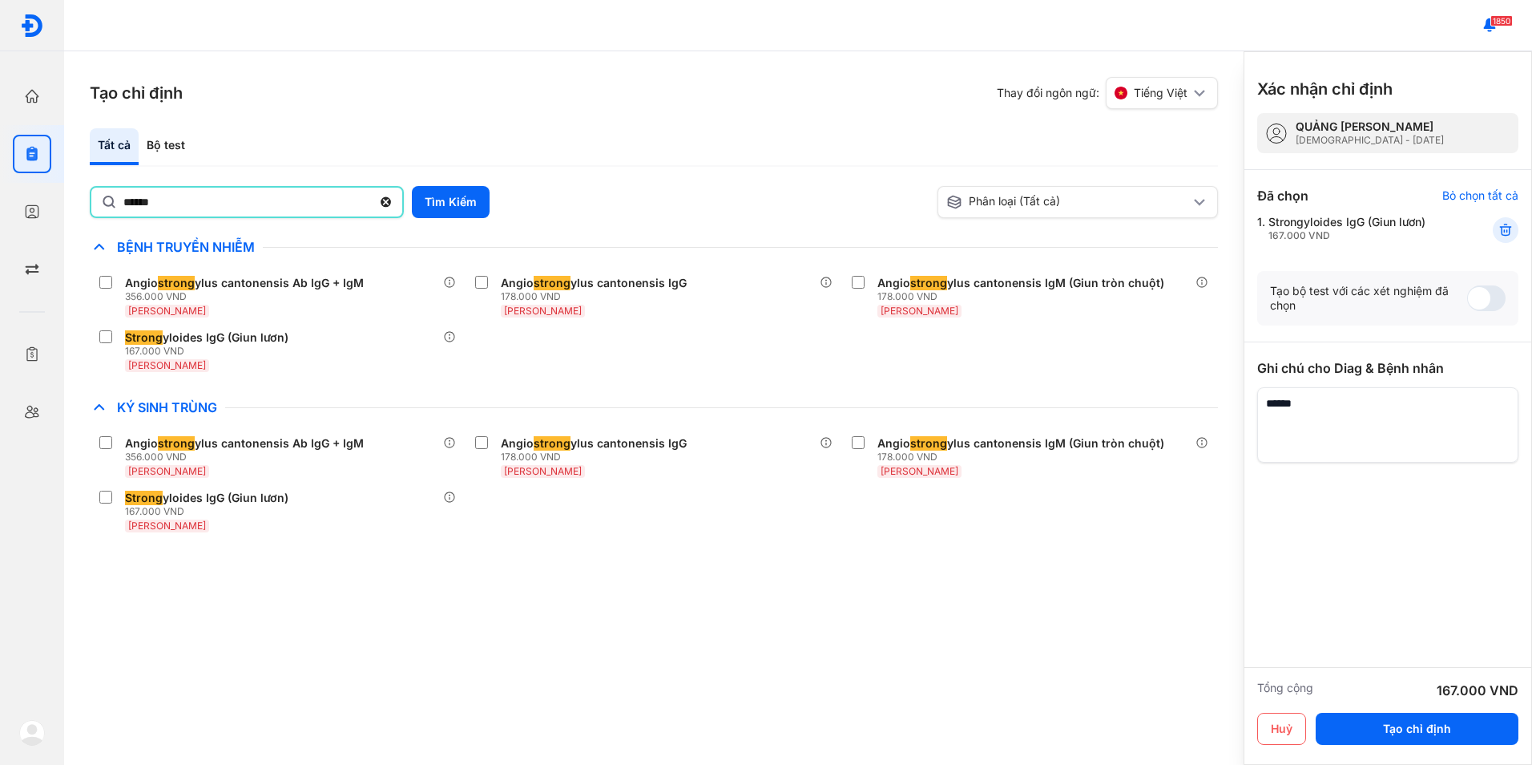
drag, startPoint x: 173, startPoint y: 214, endPoint x: 84, endPoint y: 200, distance: 90.1
click at [84, 200] on div "Tạo chỉ định Thay đổi ngôn ngữ: Tiếng Việt Tất cả Bộ test ****** Tìm Kiếm Phân …" at bounding box center [654, 407] width 1180 height 713
type input "****"
click at [438, 198] on button "Tìm Kiếm" at bounding box center [451, 202] width 78 height 32
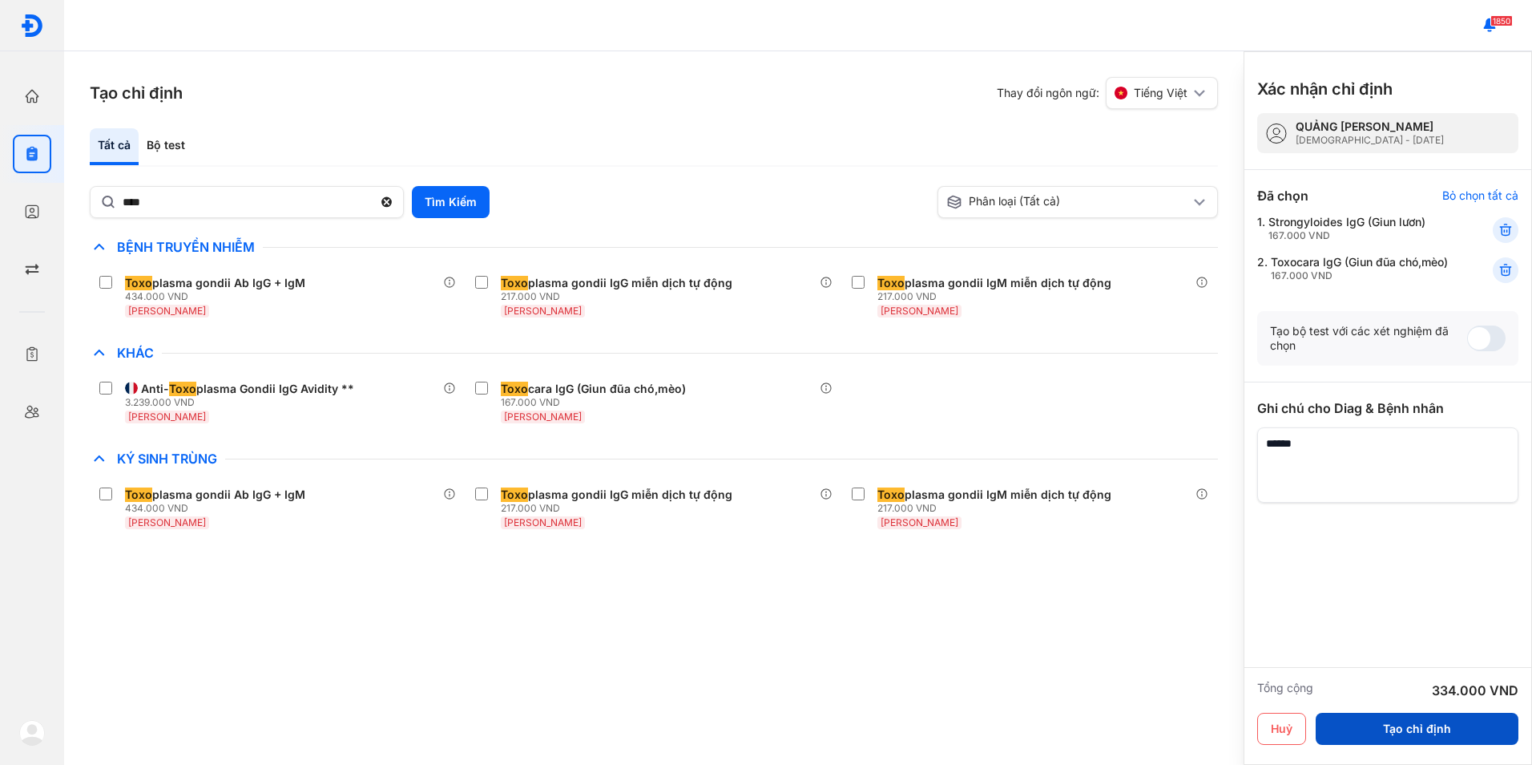
click at [1364, 737] on button "Tạo chỉ định" at bounding box center [1417, 729] width 203 height 32
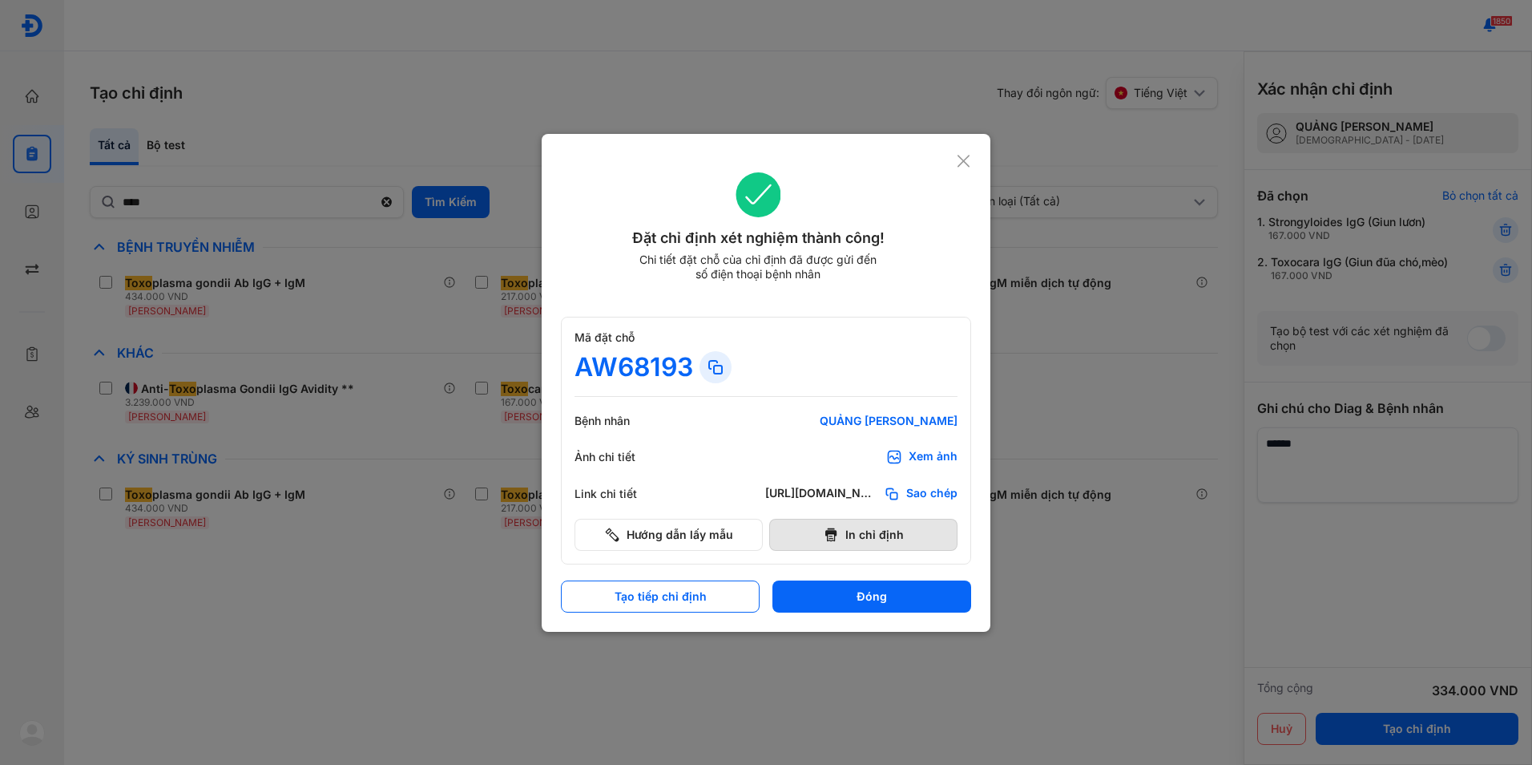
click at [826, 531] on icon at bounding box center [831, 535] width 16 height 16
click at [967, 159] on icon at bounding box center [963, 161] width 15 height 16
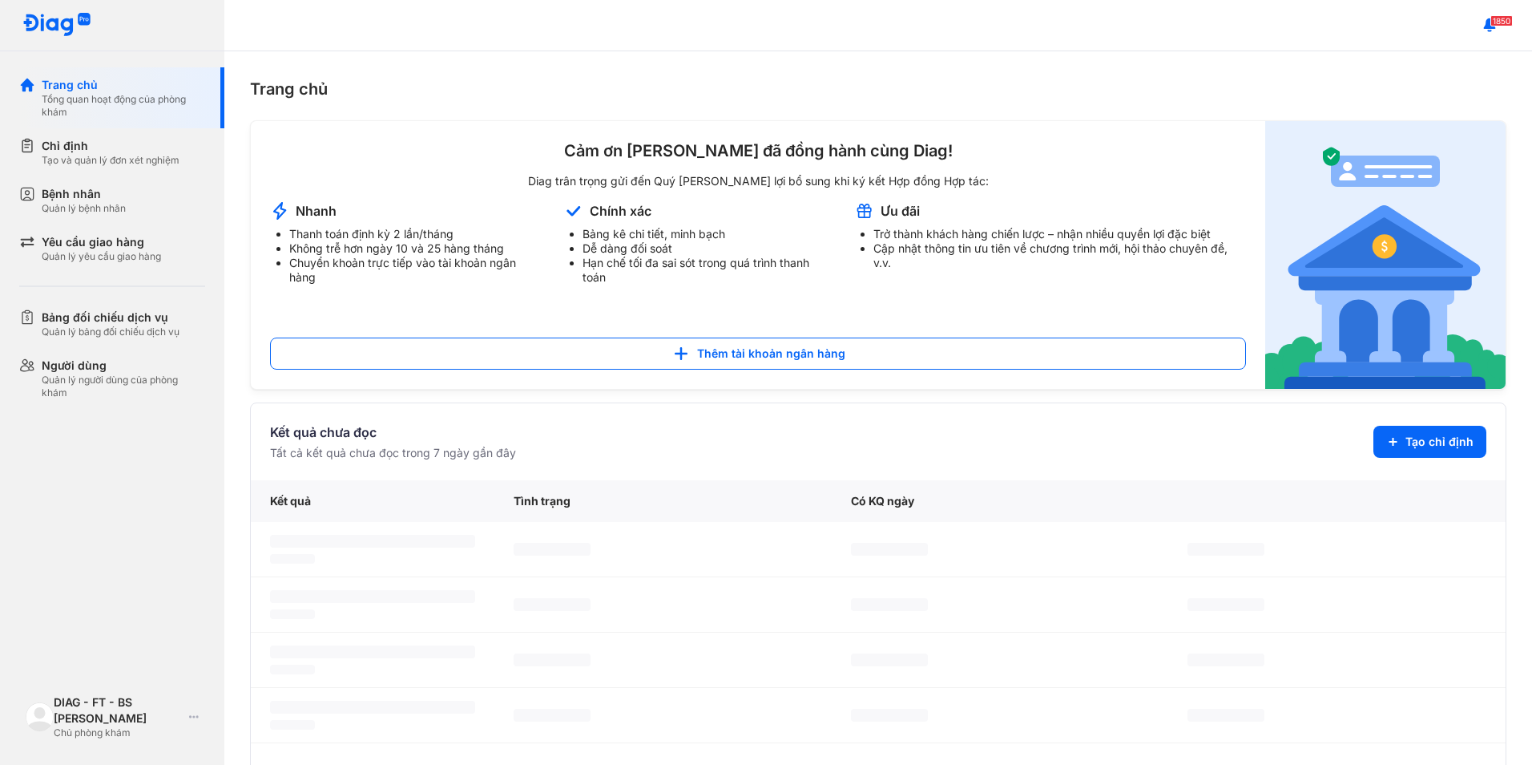
click at [77, 207] on div "Quản lý bệnh nhân" at bounding box center [84, 208] width 84 height 13
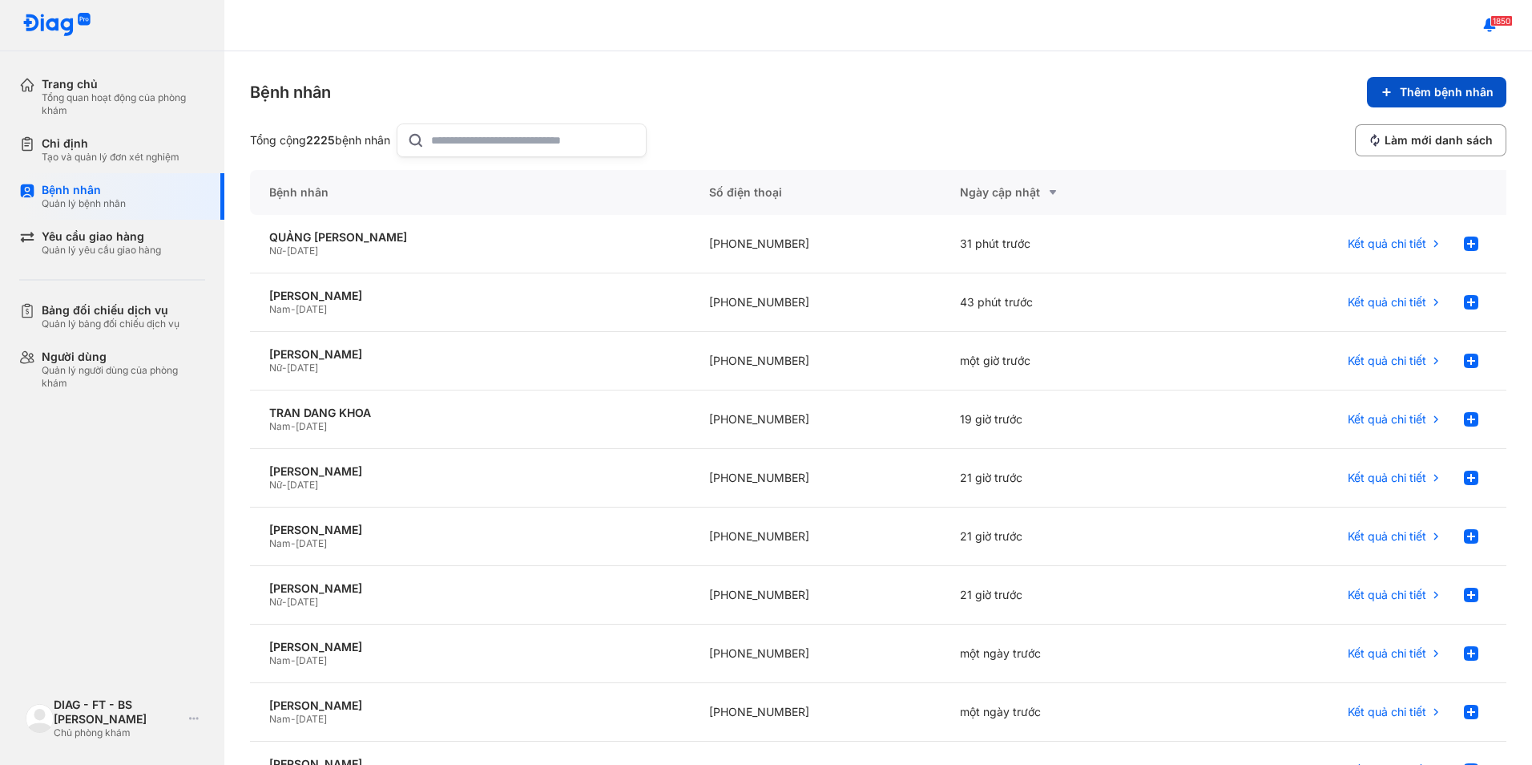
click at [1434, 81] on button "Thêm bệnh nhân" at bounding box center [1436, 92] width 139 height 30
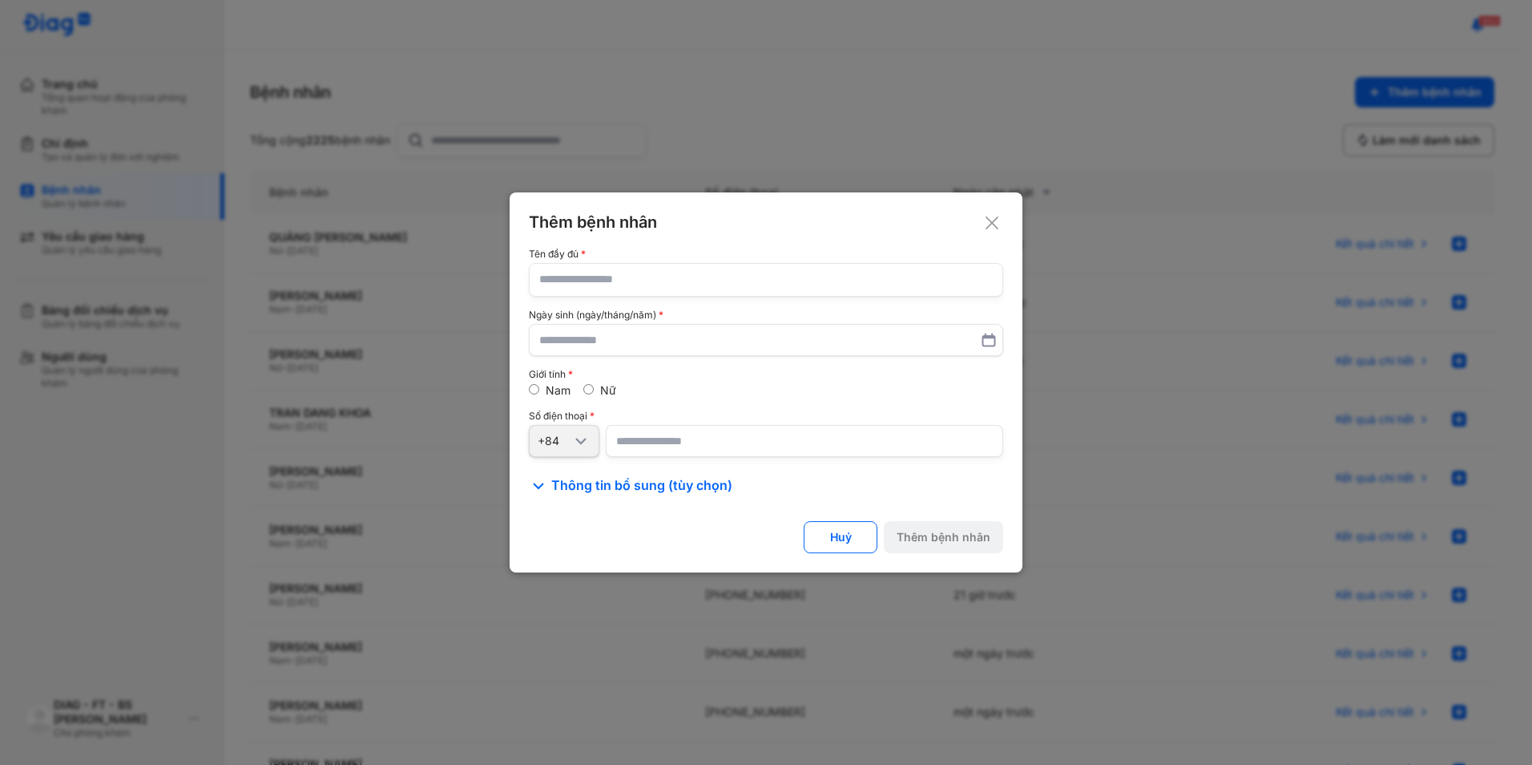
click at [691, 279] on input "text" at bounding box center [766, 280] width 454 height 32
paste input "**********"
type input "**********"
click at [633, 341] on input "text" at bounding box center [766, 339] width 452 height 29
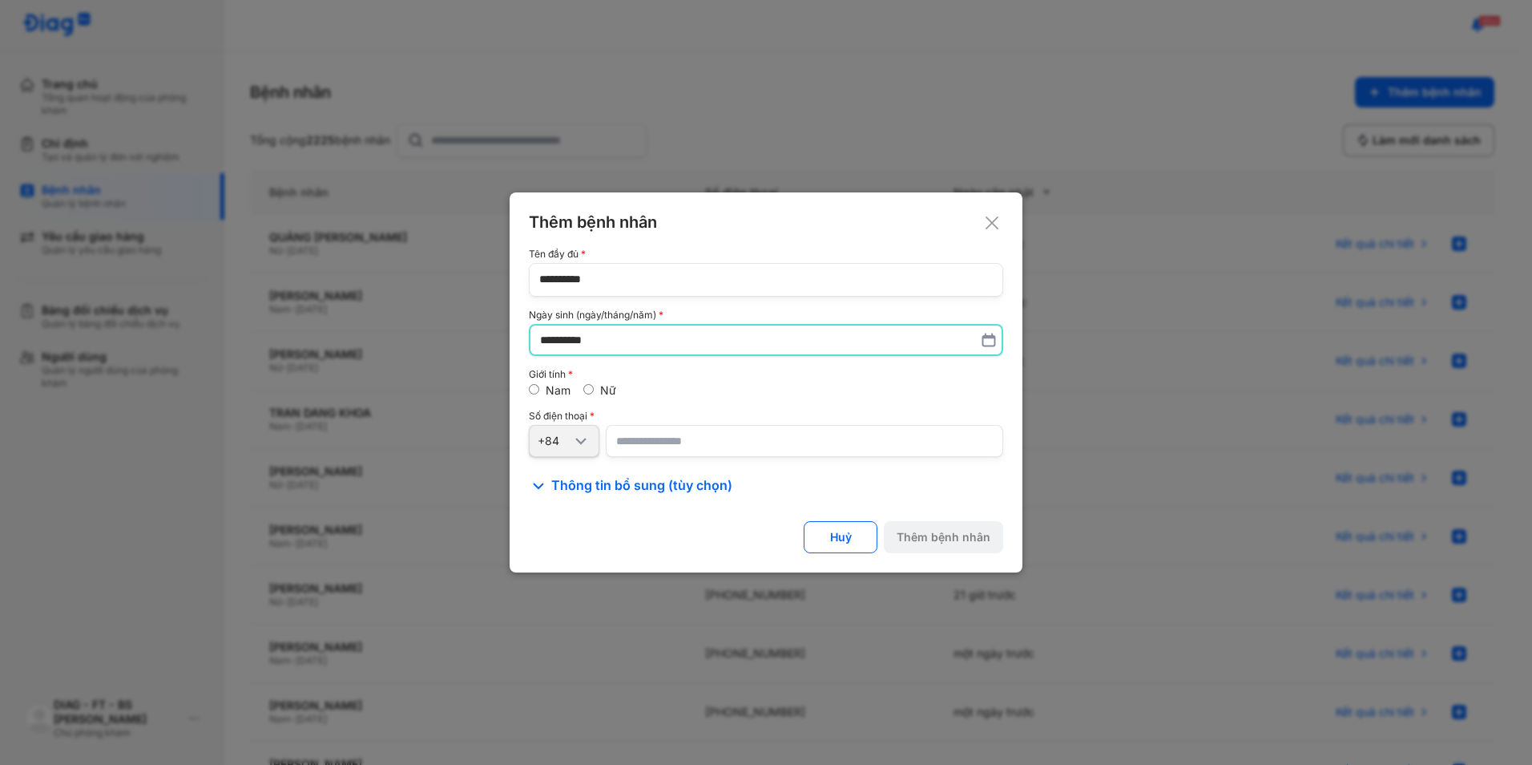
type input "**********"
click at [747, 454] on input "number" at bounding box center [805, 441] width 398 height 32
paste input "**********"
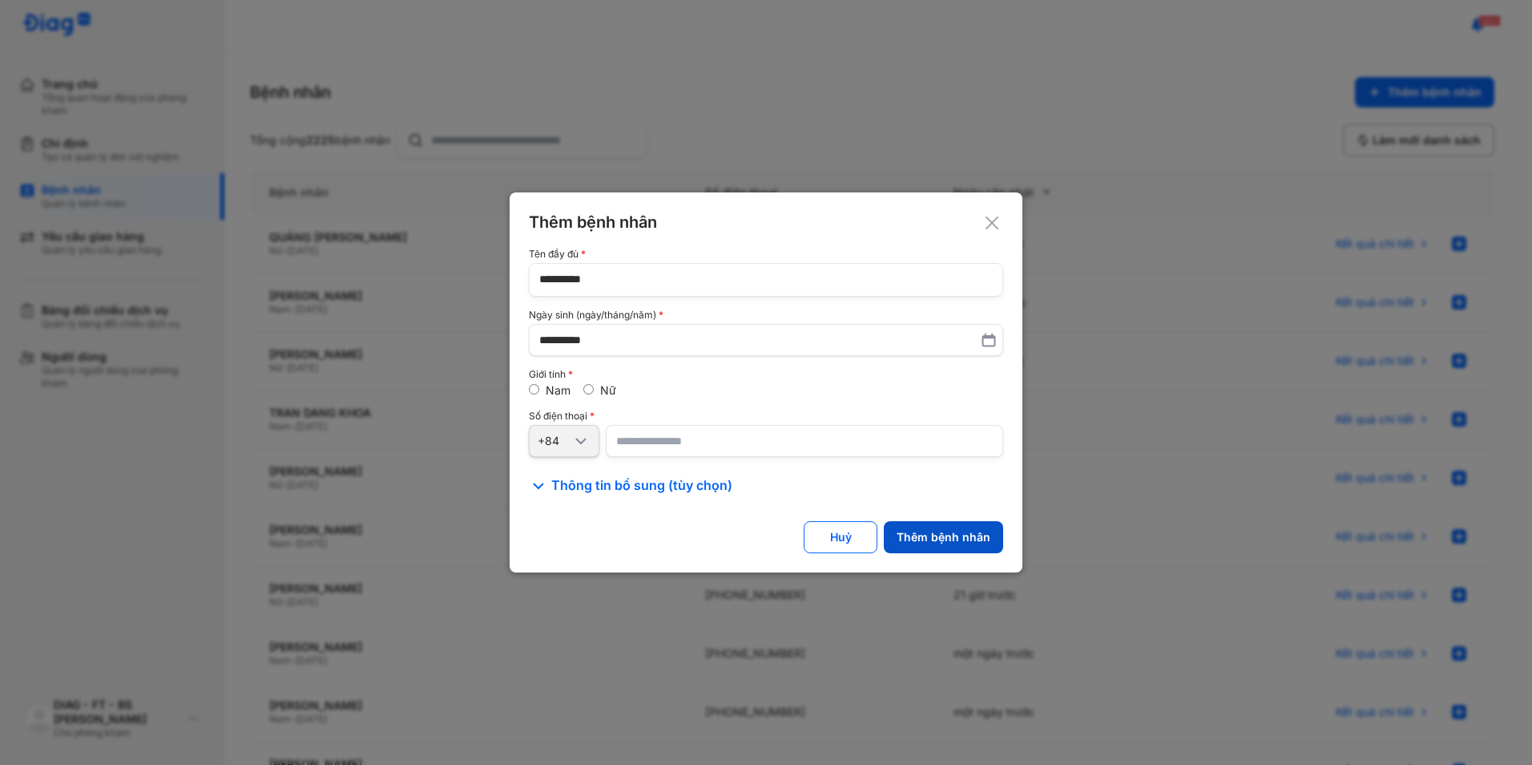
type input "**********"
click at [938, 531] on div "Thêm bệnh nhân" at bounding box center [944, 537] width 94 height 14
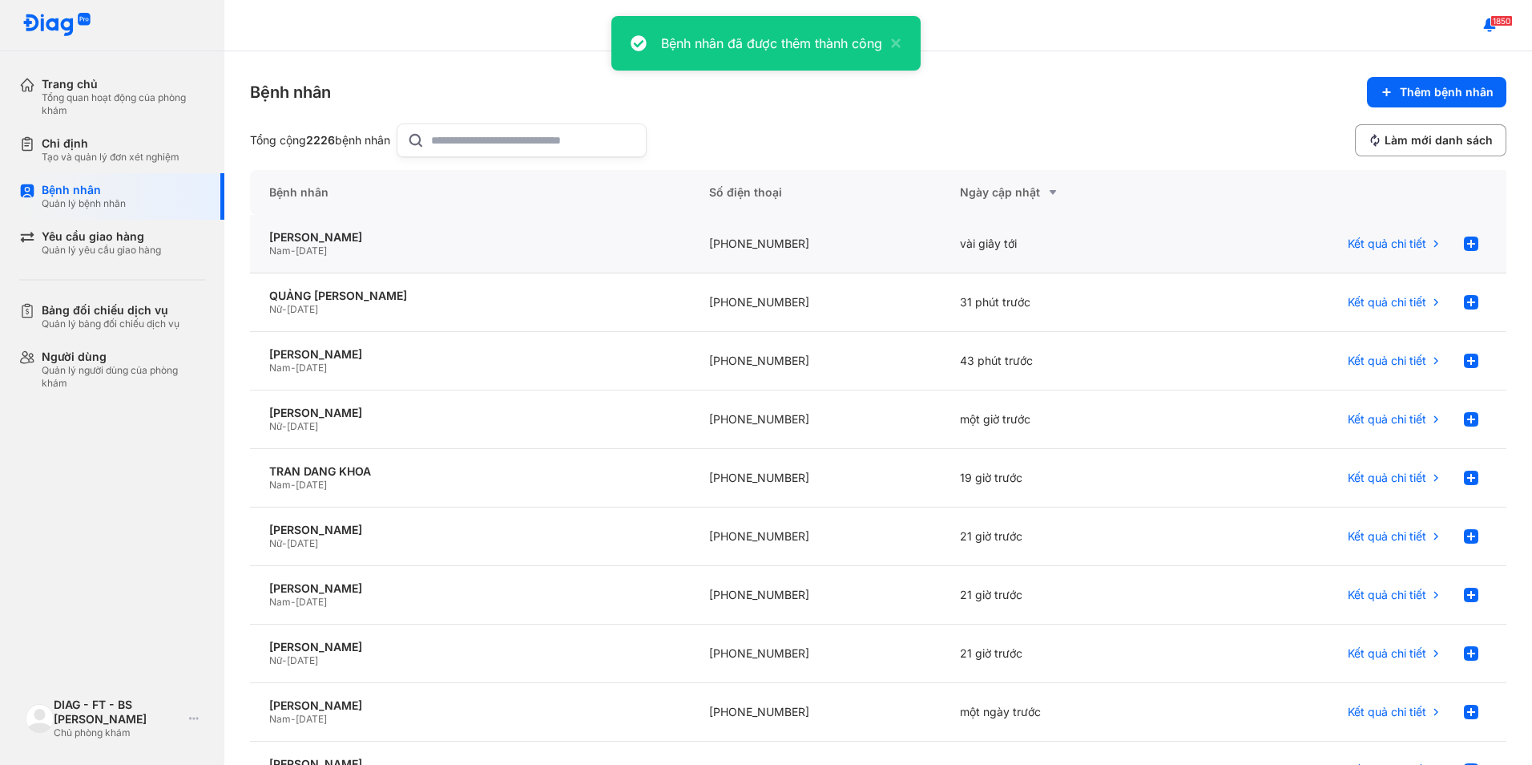
click at [750, 260] on div "[PHONE_NUMBER]" at bounding box center [816, 244] width 252 height 59
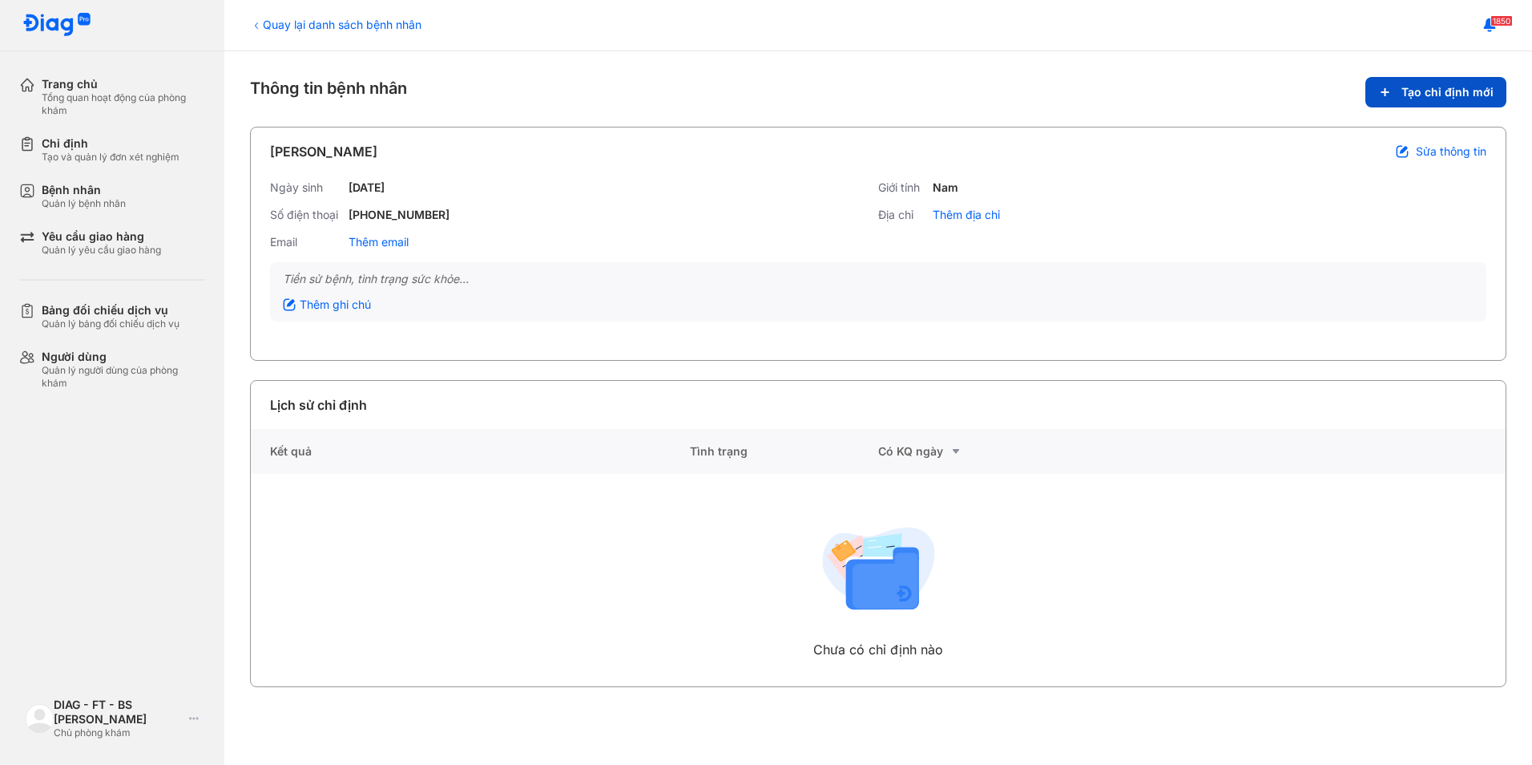
click at [1438, 99] on button "Tạo chỉ định mới" at bounding box center [1436, 92] width 141 height 30
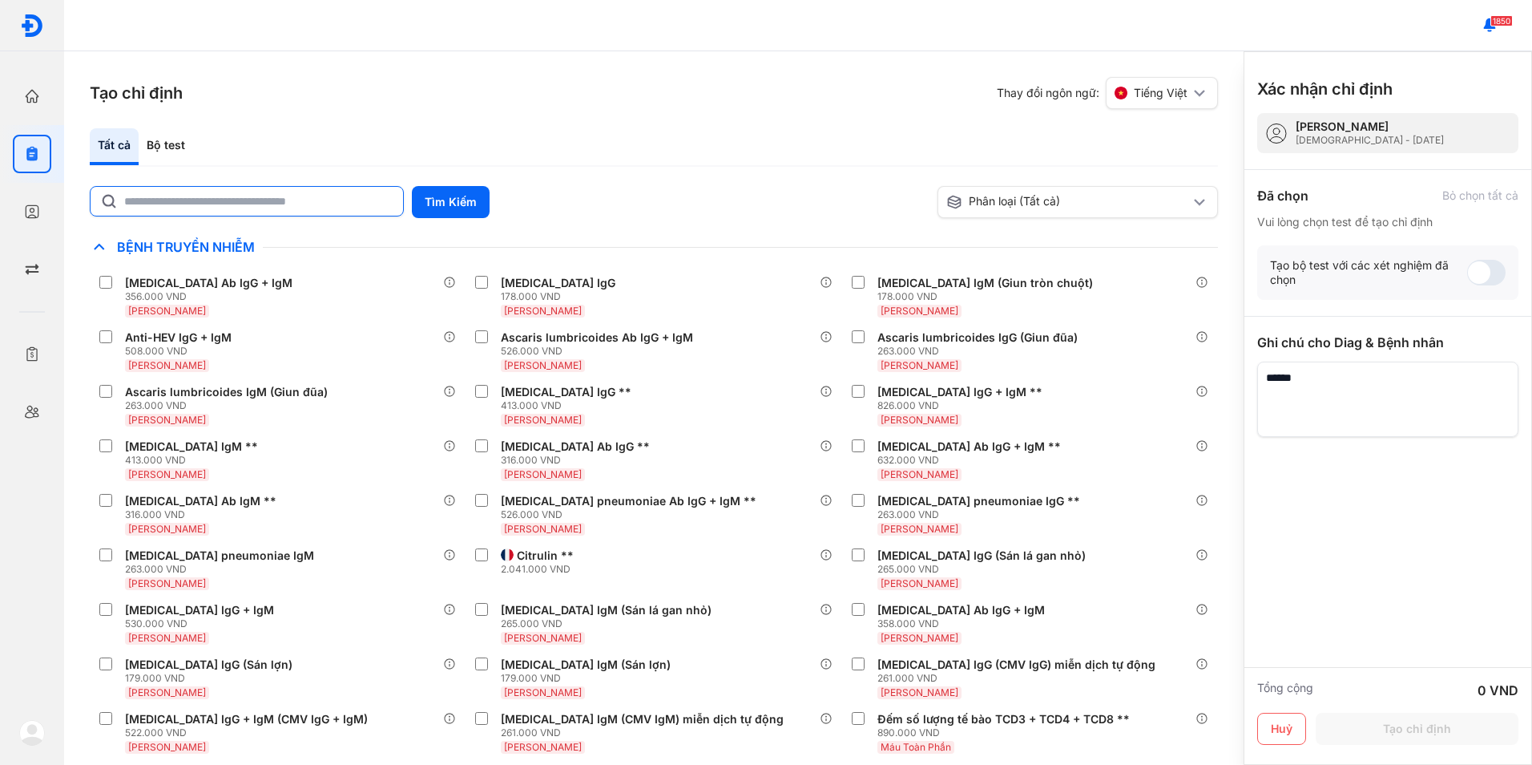
click at [315, 206] on input "text" at bounding box center [258, 201] width 269 height 29
type input "*******"
click at [436, 200] on button "Tìm Kiếm" at bounding box center [451, 202] width 78 height 32
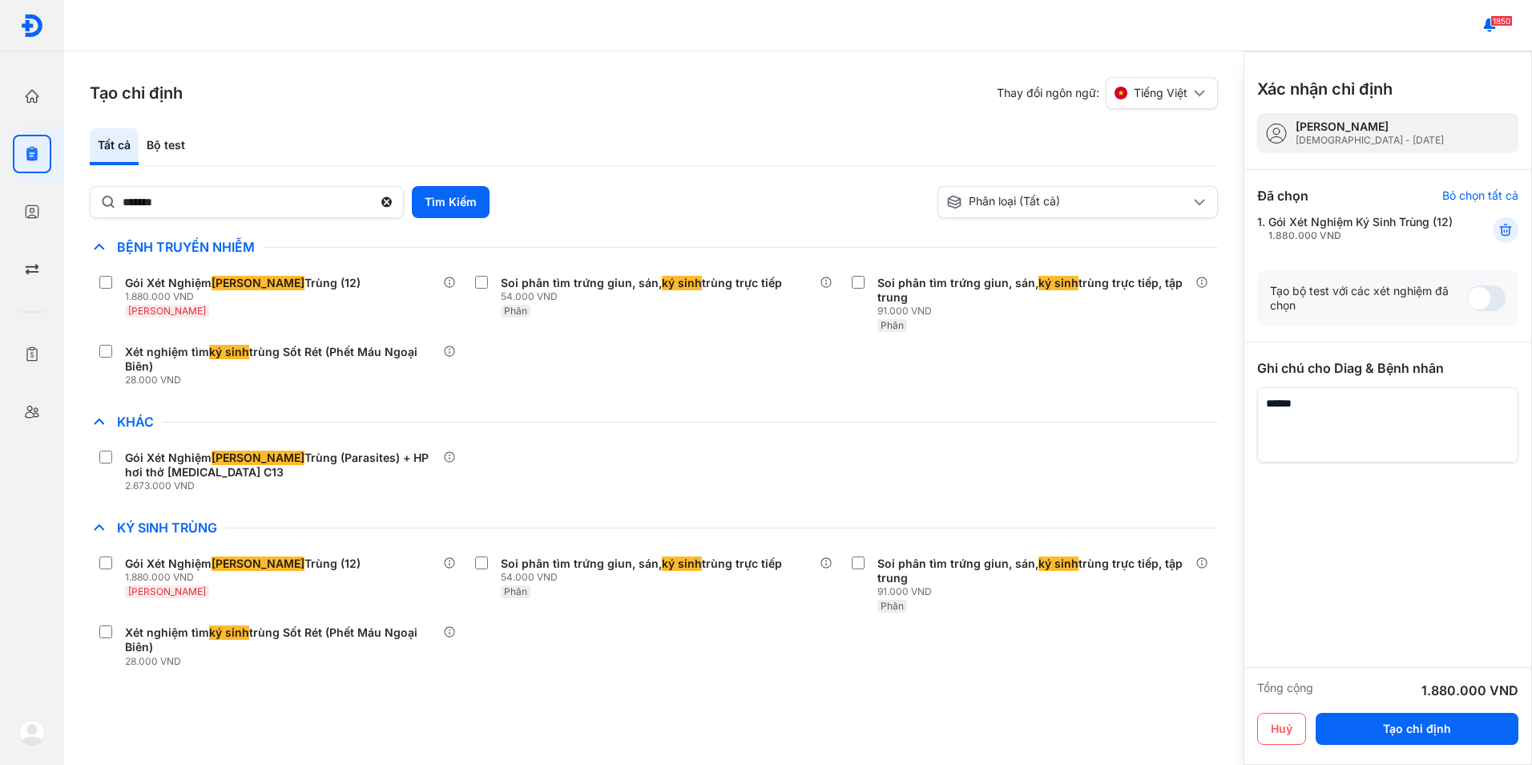
click at [1376, 428] on textarea at bounding box center [1388, 424] width 261 height 75
type textarea "**********"
click at [1378, 726] on button "Tạo chỉ định" at bounding box center [1417, 729] width 203 height 32
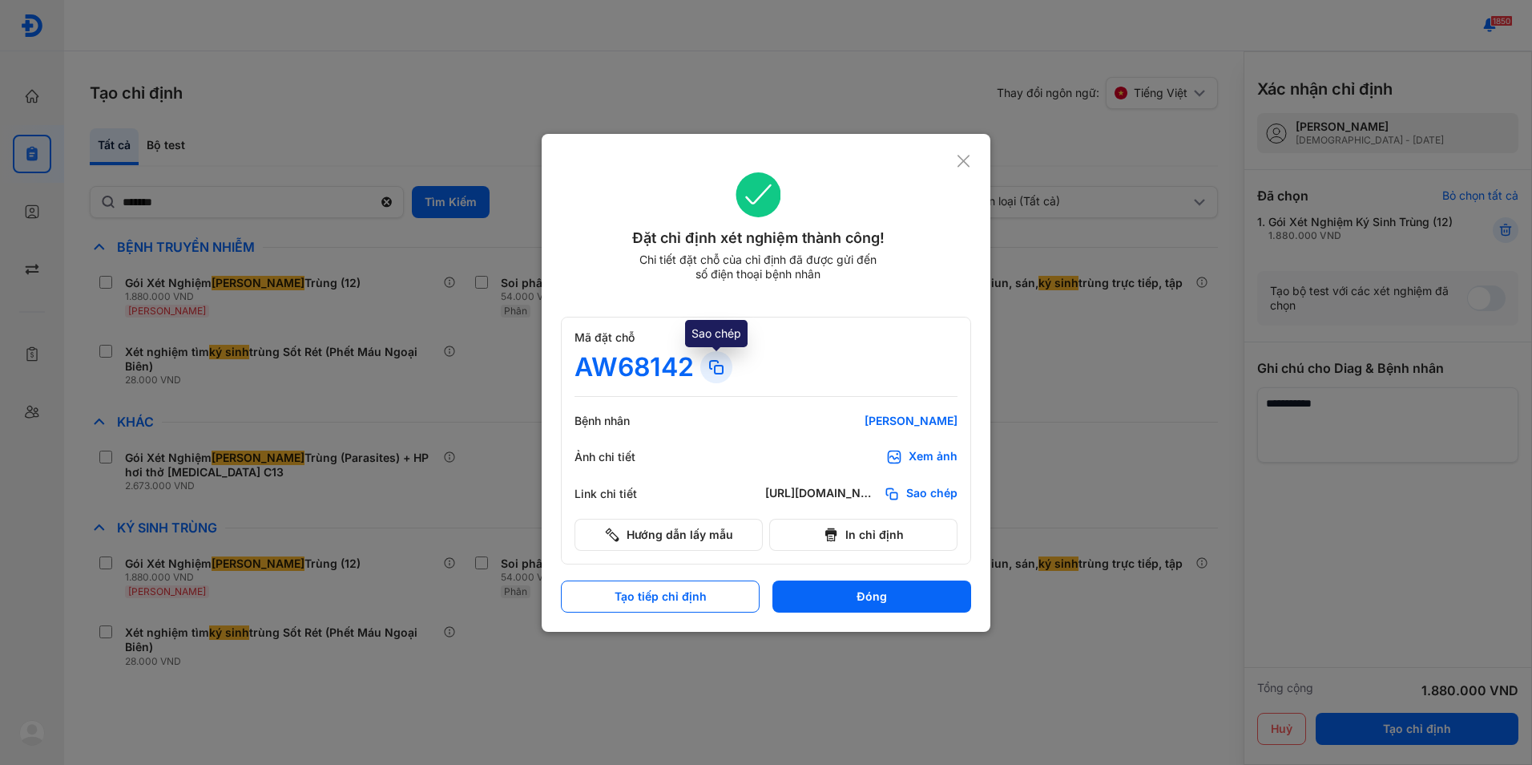
click at [715, 368] on use at bounding box center [716, 367] width 13 height 13
